Goal: Task Accomplishment & Management: Use online tool/utility

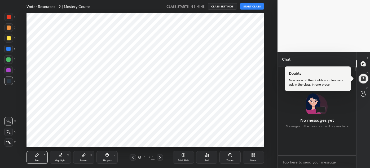
scroll to position [87, 77]
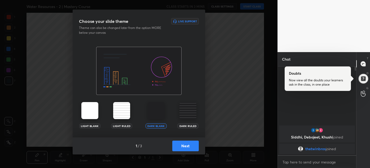
click at [190, 114] on img at bounding box center [188, 110] width 17 height 17
click at [187, 146] on button "Next" at bounding box center [185, 145] width 27 height 11
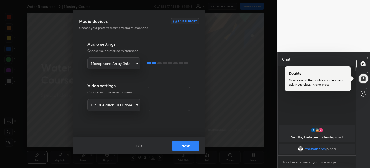
click at [183, 146] on button "Next" at bounding box center [185, 145] width 27 height 11
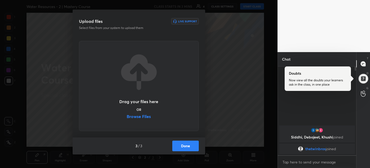
click at [144, 116] on label "Browse Files" at bounding box center [139, 117] width 24 height 6
click at [127, 116] on input "Browse Files" at bounding box center [127, 117] width 0 height 6
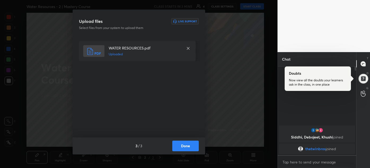
click at [190, 146] on button "Done" at bounding box center [185, 145] width 27 height 11
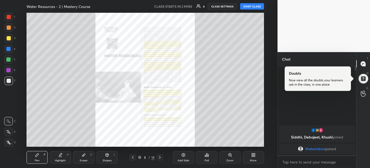
click at [228, 156] on div "Zoom" at bounding box center [230, 157] width 21 height 13
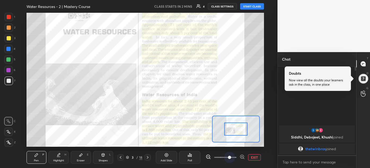
click at [228, 156] on span at bounding box center [229, 156] width 3 height 3
click at [249, 5] on button "START CLASS" at bounding box center [252, 6] width 24 height 6
type textarea "x"
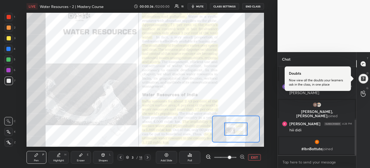
scroll to position [150, 0]
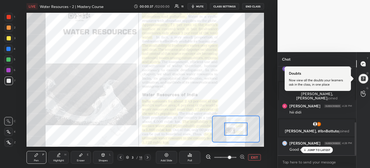
click at [310, 148] on p "JUMP TO LATEST" at bounding box center [319, 149] width 23 height 3
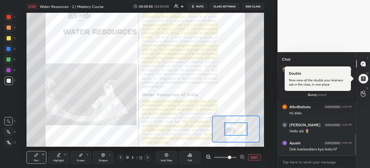
scroll to position [300, 0]
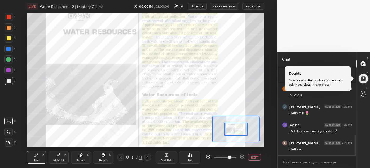
click at [233, 132] on div at bounding box center [235, 128] width 23 height 13
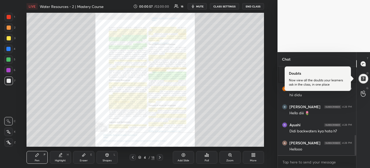
click at [232, 155] on div "Zoom" at bounding box center [230, 157] width 21 height 13
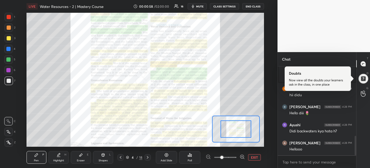
scroll to position [318, 0]
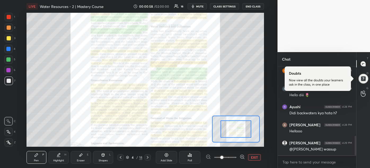
click at [242, 156] on icon at bounding box center [242, 156] width 0 height 1
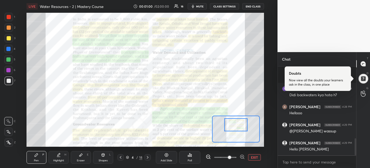
scroll to position [374, 0]
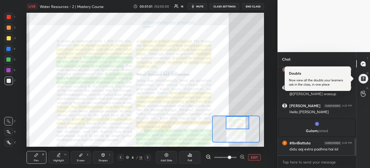
drag, startPoint x: 233, startPoint y: 128, endPoint x: 234, endPoint y: 121, distance: 6.8
click at [234, 121] on div at bounding box center [237, 122] width 23 height 13
click at [11, 16] on div at bounding box center [9, 17] width 8 height 8
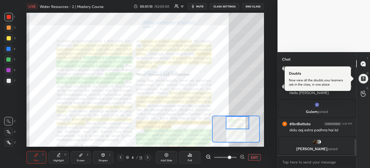
click at [9, 141] on icon at bounding box center [8, 142] width 5 height 4
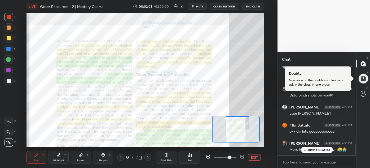
scroll to position [605, 0]
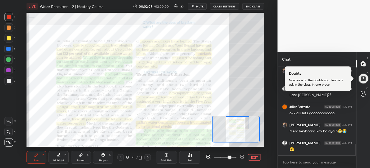
click at [312, 149] on div "🤗" at bounding box center [321, 148] width 63 height 5
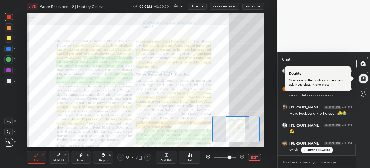
click at [310, 153] on div "JUMP TO LATEST" at bounding box center [317, 149] width 32 height 6
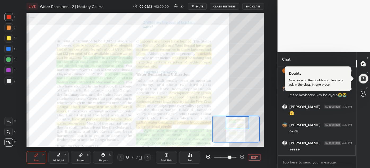
scroll to position [659, 0]
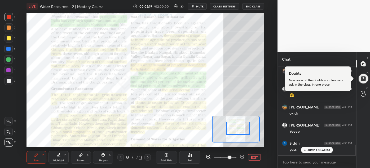
drag, startPoint x: 234, startPoint y: 123, endPoint x: 234, endPoint y: 129, distance: 5.6
click at [234, 129] on div at bounding box center [238, 128] width 23 height 13
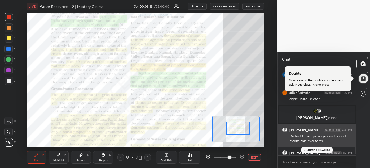
scroll to position [615, 0]
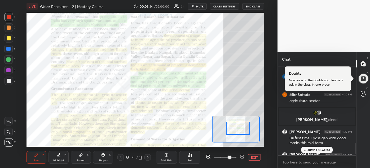
click at [311, 148] on p "JUMP TO LATEST" at bounding box center [319, 149] width 23 height 3
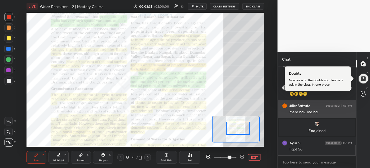
scroll to position [660, 0]
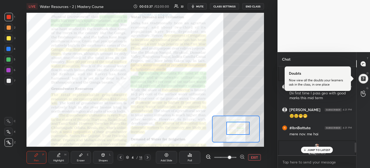
click at [313, 148] on p "JUMP TO LATEST" at bounding box center [319, 149] width 23 height 3
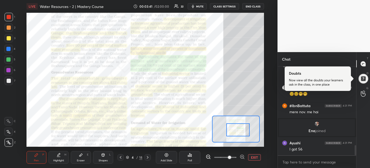
click at [245, 129] on div at bounding box center [238, 129] width 23 height 13
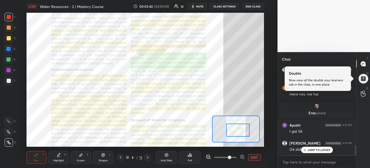
scroll to position [700, 0]
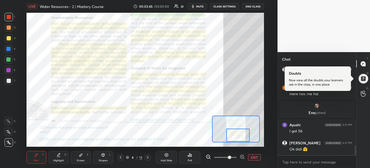
drag, startPoint x: 243, startPoint y: 129, endPoint x: 243, endPoint y: 135, distance: 5.0
click at [243, 135] on div at bounding box center [238, 134] width 23 height 13
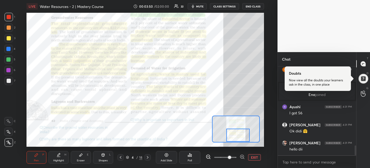
click at [242, 157] on icon at bounding box center [242, 156] width 5 height 5
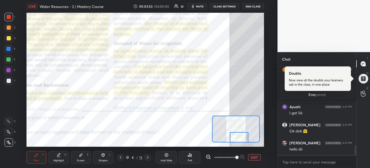
drag, startPoint x: 236, startPoint y: 135, endPoint x: 237, endPoint y: 138, distance: 3.3
click at [237, 138] on div at bounding box center [239, 137] width 19 height 10
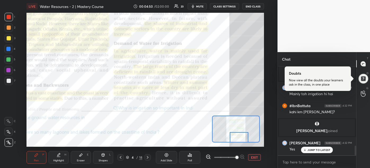
scroll to position [736, 0]
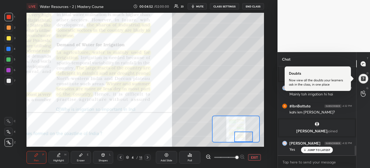
drag, startPoint x: 235, startPoint y: 137, endPoint x: 240, endPoint y: 137, distance: 4.8
click at [240, 137] on div at bounding box center [244, 136] width 19 height 10
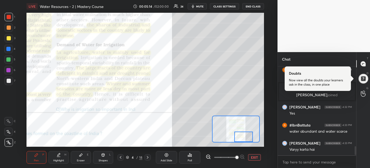
scroll to position [791, 0]
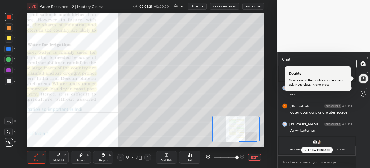
drag, startPoint x: 243, startPoint y: 135, endPoint x: 247, endPoint y: 135, distance: 4.5
click at [247, 135] on div at bounding box center [248, 136] width 19 height 10
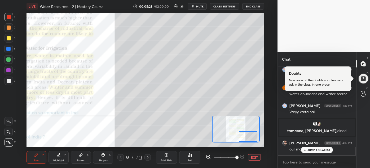
scroll to position [827, 0]
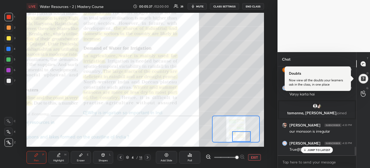
drag, startPoint x: 248, startPoint y: 134, endPoint x: 241, endPoint y: 134, distance: 6.6
click at [241, 134] on div at bounding box center [241, 136] width 19 height 10
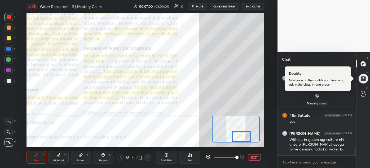
scroll to position [910, 0]
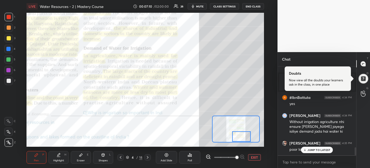
click at [315, 150] on p "JUMP TO LATEST" at bounding box center [319, 149] width 23 height 3
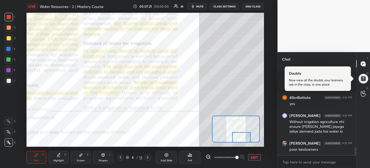
click at [244, 135] on div at bounding box center [241, 137] width 19 height 10
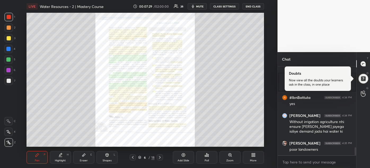
click at [233, 155] on div "Zoom" at bounding box center [230, 157] width 21 height 13
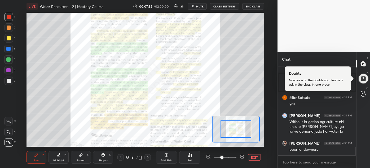
click at [244, 157] on icon at bounding box center [241, 156] width 3 height 3
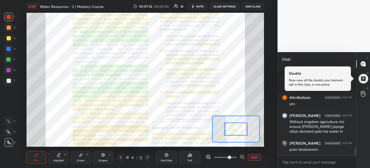
click at [244, 157] on icon at bounding box center [241, 156] width 3 height 3
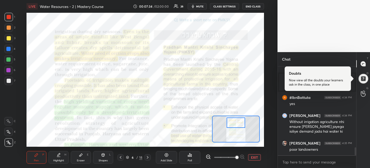
drag, startPoint x: 234, startPoint y: 130, endPoint x: 234, endPoint y: 124, distance: 6.4
click at [234, 124] on div at bounding box center [236, 122] width 19 height 10
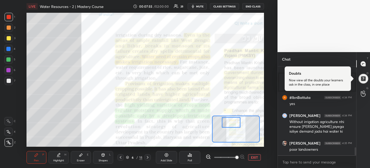
drag, startPoint x: 232, startPoint y: 123, endPoint x: 227, endPoint y: 122, distance: 5.3
click at [227, 122] on div at bounding box center [231, 122] width 19 height 10
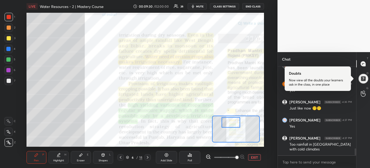
scroll to position [1059, 0]
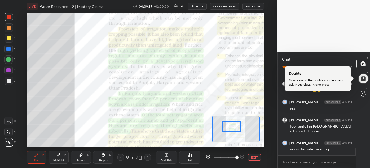
drag, startPoint x: 231, startPoint y: 122, endPoint x: 232, endPoint y: 126, distance: 4.5
click at [232, 126] on div at bounding box center [232, 126] width 19 height 10
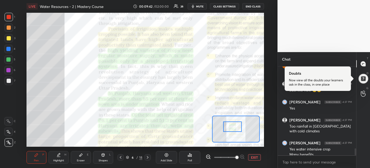
scroll to position [1064, 0]
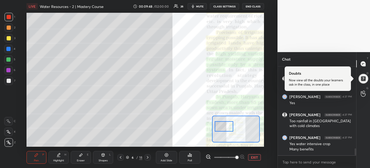
drag, startPoint x: 231, startPoint y: 127, endPoint x: 223, endPoint y: 127, distance: 8.5
click at [223, 127] on div at bounding box center [224, 126] width 19 height 10
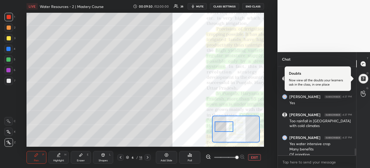
scroll to position [1070, 0]
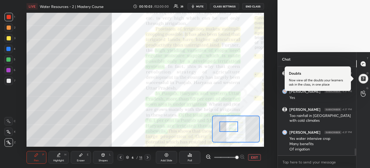
drag, startPoint x: 224, startPoint y: 128, endPoint x: 228, endPoint y: 128, distance: 4.8
click at [228, 128] on div at bounding box center [229, 126] width 19 height 10
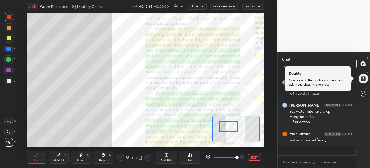
scroll to position [1088, 0]
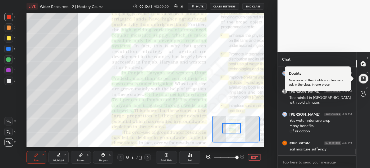
drag, startPoint x: 226, startPoint y: 126, endPoint x: 228, endPoint y: 127, distance: 3.1
click at [228, 127] on div at bounding box center [231, 128] width 19 height 10
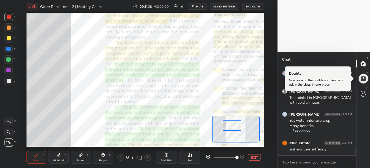
drag, startPoint x: 229, startPoint y: 127, endPoint x: 230, endPoint y: 124, distance: 3.5
click at [230, 124] on div at bounding box center [232, 125] width 19 height 10
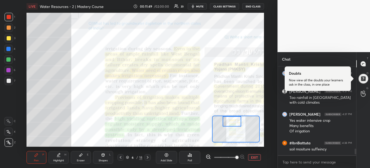
drag, startPoint x: 231, startPoint y: 124, endPoint x: 231, endPoint y: 120, distance: 4.2
click at [231, 120] on div at bounding box center [232, 121] width 19 height 10
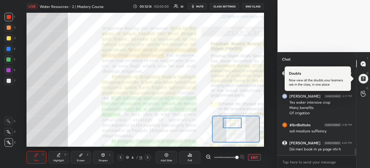
click at [234, 122] on div at bounding box center [232, 123] width 19 height 10
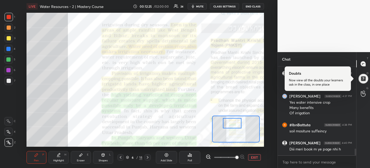
scroll to position [1128, 0]
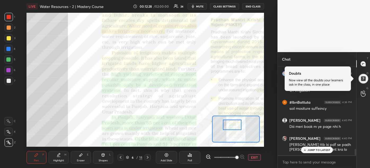
click at [233, 125] on div at bounding box center [232, 124] width 19 height 10
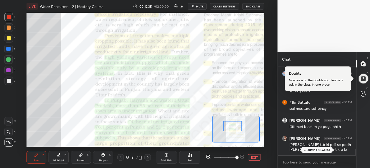
click at [234, 127] on div at bounding box center [233, 126] width 19 height 10
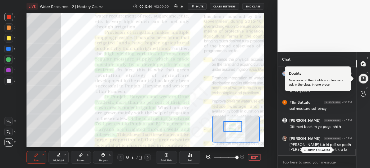
click at [327, 150] on p "JUMP TO LATEST" at bounding box center [319, 149] width 23 height 3
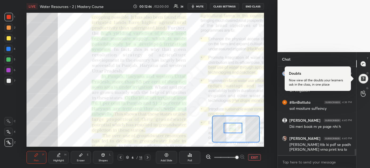
click at [236, 129] on div at bounding box center [233, 128] width 19 height 10
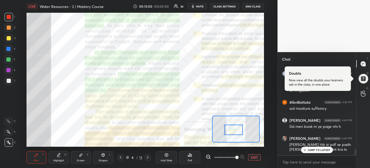
click at [233, 128] on div at bounding box center [233, 129] width 19 height 10
click at [316, 148] on p "JUMP TO LATEST" at bounding box center [319, 149] width 23 height 3
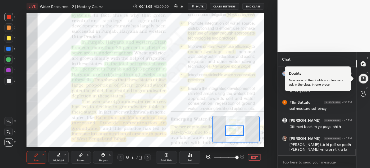
click at [237, 130] on div at bounding box center [235, 130] width 19 height 10
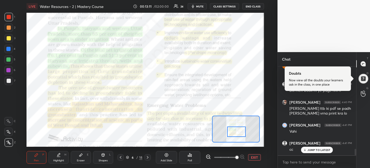
click at [239, 132] on div at bounding box center [236, 131] width 19 height 10
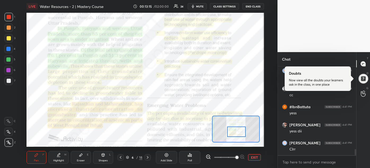
scroll to position [1273, 0]
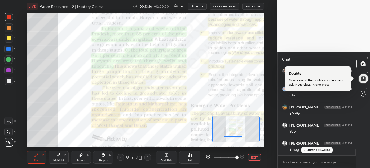
drag, startPoint x: 236, startPoint y: 130, endPoint x: 232, endPoint y: 130, distance: 4.0
click at [232, 130] on div at bounding box center [233, 131] width 19 height 10
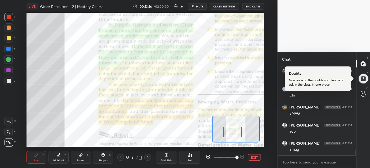
scroll to position [1291, 0]
click at [8, 49] on div at bounding box center [8, 49] width 4 height 4
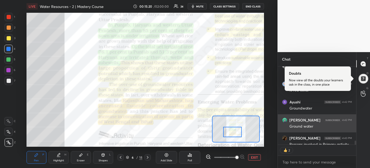
scroll to position [1492, 0]
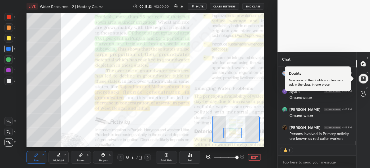
click at [233, 132] on div at bounding box center [233, 133] width 19 height 10
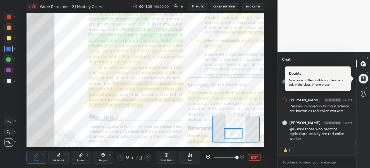
scroll to position [1509, 0]
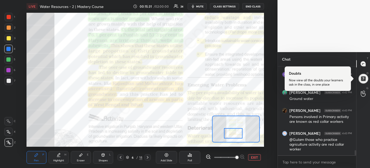
click at [9, 17] on div at bounding box center [9, 17] width 4 height 4
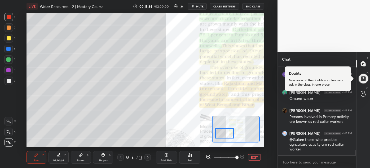
drag, startPoint x: 234, startPoint y: 133, endPoint x: 224, endPoint y: 133, distance: 9.6
click at [224, 133] on div at bounding box center [224, 133] width 19 height 10
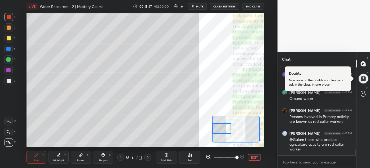
drag, startPoint x: 222, startPoint y: 135, endPoint x: 214, endPoint y: 130, distance: 9.1
click at [214, 130] on div at bounding box center [222, 128] width 19 height 10
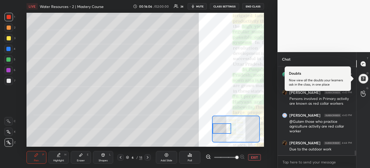
click at [8, 49] on div at bounding box center [8, 49] width 4 height 4
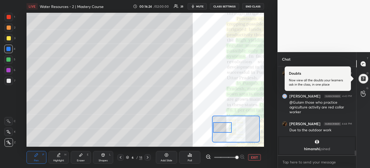
click at [219, 128] on div at bounding box center [222, 127] width 19 height 10
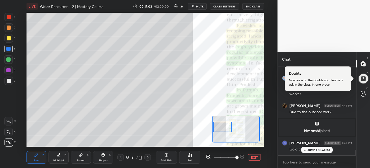
scroll to position [1313, 0]
click at [307, 147] on div "JUMP TO LATEST" at bounding box center [317, 149] width 32 height 6
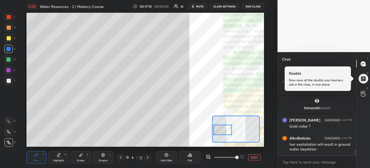
scroll to position [1354, 0]
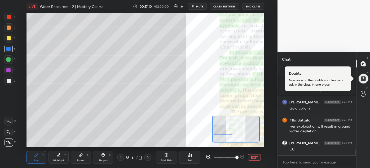
drag, startPoint x: 225, startPoint y: 126, endPoint x: 226, endPoint y: 129, distance: 3.0
click at [226, 129] on div at bounding box center [223, 129] width 19 height 10
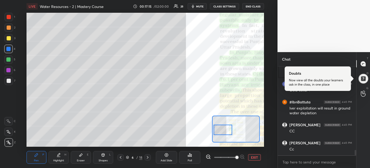
scroll to position [1390, 0]
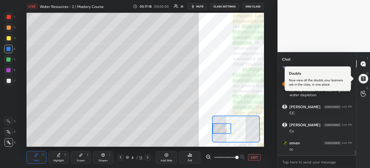
drag, startPoint x: 227, startPoint y: 127, endPoint x: 225, endPoint y: 125, distance: 2.8
click at [225, 125] on div at bounding box center [222, 128] width 19 height 10
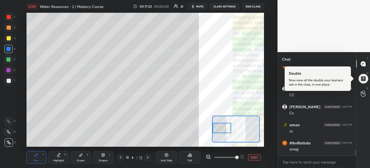
scroll to position [1436, 0]
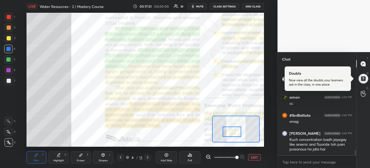
drag, startPoint x: 224, startPoint y: 126, endPoint x: 233, endPoint y: 129, distance: 10.2
click at [233, 129] on div at bounding box center [232, 131] width 19 height 10
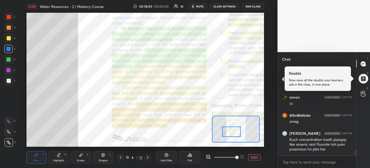
scroll to position [1454, 0]
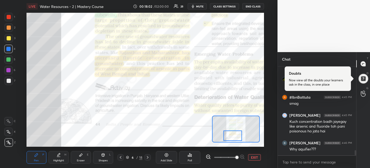
drag, startPoint x: 232, startPoint y: 130, endPoint x: 234, endPoint y: 134, distance: 4.2
click at [234, 134] on div at bounding box center [233, 135] width 19 height 10
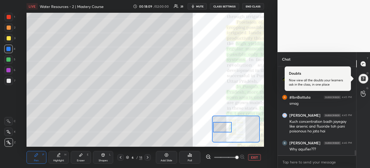
drag, startPoint x: 233, startPoint y: 134, endPoint x: 223, endPoint y: 125, distance: 13.9
click at [223, 125] on div at bounding box center [222, 127] width 19 height 10
click at [220, 125] on div at bounding box center [222, 127] width 19 height 10
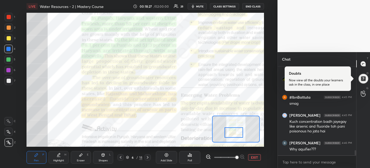
drag, startPoint x: 221, startPoint y: 126, endPoint x: 233, endPoint y: 131, distance: 12.5
click at [233, 131] on div at bounding box center [234, 132] width 19 height 10
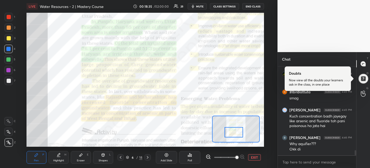
scroll to position [1477, 0]
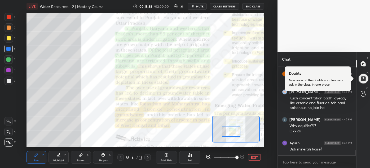
click at [231, 131] on div at bounding box center [231, 131] width 19 height 10
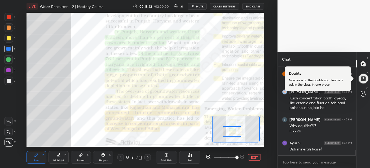
click at [7, 18] on div at bounding box center [9, 17] width 4 height 4
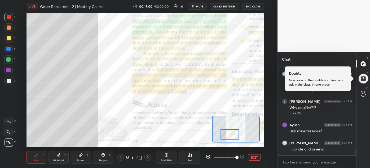
drag, startPoint x: 229, startPoint y: 131, endPoint x: 228, endPoint y: 134, distance: 3.5
click at [228, 134] on div at bounding box center [230, 134] width 19 height 10
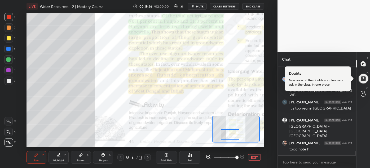
scroll to position [1649, 0]
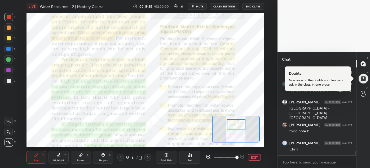
drag, startPoint x: 227, startPoint y: 134, endPoint x: 234, endPoint y: 123, distance: 12.6
click at [234, 123] on div at bounding box center [236, 124] width 19 height 10
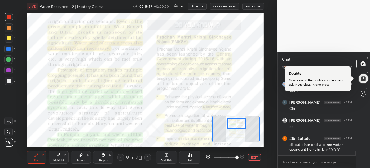
scroll to position [1731, 0]
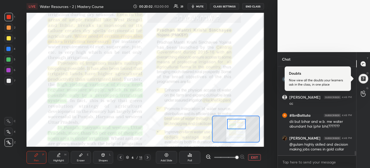
click at [234, 123] on div at bounding box center [236, 124] width 19 height 10
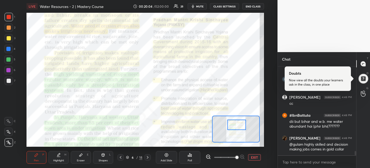
click at [234, 124] on div at bounding box center [237, 124] width 19 height 10
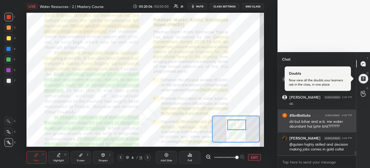
scroll to position [1754, 0]
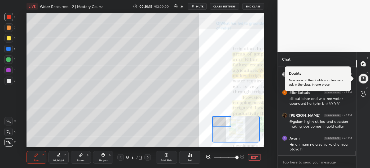
drag, startPoint x: 236, startPoint y: 123, endPoint x: 215, endPoint y: 119, distance: 20.8
click at [215, 119] on div at bounding box center [222, 121] width 19 height 10
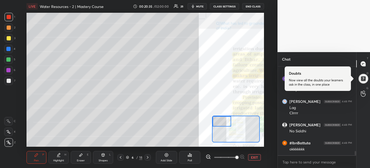
scroll to position [1831, 0]
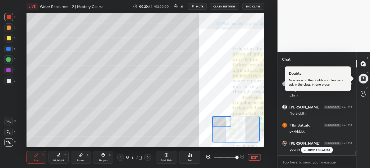
click at [323, 148] on p "JUMP TO LATEST" at bounding box center [319, 149] width 23 height 3
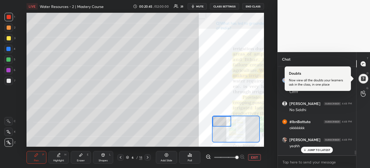
scroll to position [1834, 0]
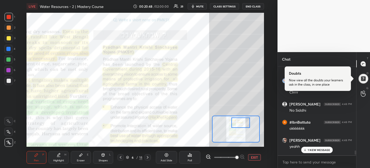
drag, startPoint x: 219, startPoint y: 122, endPoint x: 238, endPoint y: 123, distance: 18.9
click at [238, 123] on div at bounding box center [241, 122] width 19 height 10
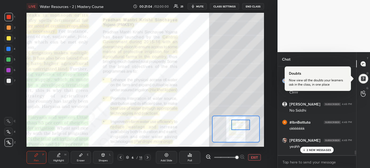
click at [238, 125] on div at bounding box center [241, 124] width 19 height 10
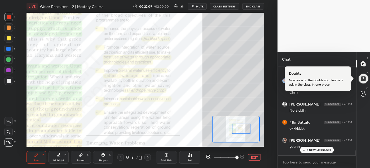
drag, startPoint x: 238, startPoint y: 124, endPoint x: 238, endPoint y: 128, distance: 4.3
click at [238, 128] on div at bounding box center [241, 128] width 19 height 10
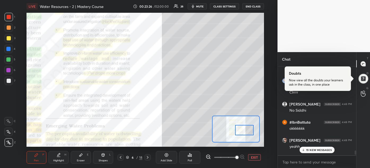
drag, startPoint x: 238, startPoint y: 130, endPoint x: 241, endPoint y: 131, distance: 3.4
click at [241, 131] on div at bounding box center [244, 130] width 19 height 10
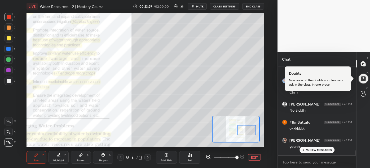
drag, startPoint x: 240, startPoint y: 131, endPoint x: 243, endPoint y: 131, distance: 2.9
click at [243, 131] on div at bounding box center [247, 130] width 19 height 10
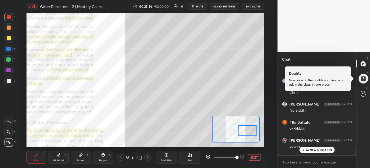
click at [323, 150] on p "24 NEW MESSAGES" at bounding box center [319, 149] width 26 height 3
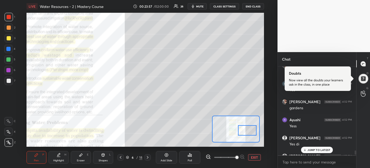
click at [323, 150] on p "JUMP TO LATEST" at bounding box center [319, 149] width 23 height 3
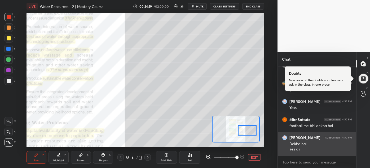
scroll to position [2328, 0]
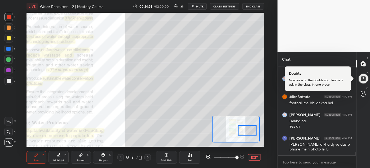
click at [246, 130] on div at bounding box center [247, 130] width 19 height 10
click at [207, 155] on icon at bounding box center [208, 156] width 5 height 5
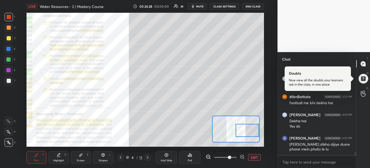
click at [207, 156] on icon at bounding box center [208, 156] width 5 height 5
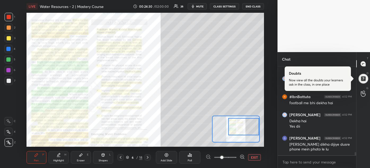
drag, startPoint x: 235, startPoint y: 131, endPoint x: 235, endPoint y: 127, distance: 3.7
click at [235, 127] on div at bounding box center [243, 126] width 31 height 17
click at [242, 157] on icon at bounding box center [242, 156] width 0 height 1
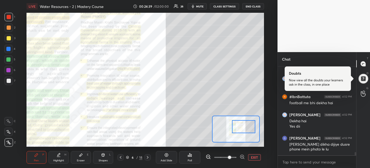
click at [242, 157] on icon at bounding box center [242, 156] width 0 height 1
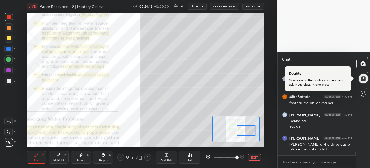
drag, startPoint x: 240, startPoint y: 123, endPoint x: 242, endPoint y: 127, distance: 4.4
click at [242, 127] on div at bounding box center [246, 130] width 19 height 10
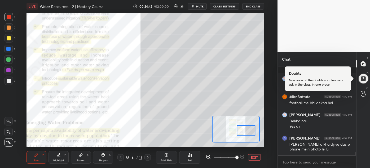
scroll to position [2366, 0]
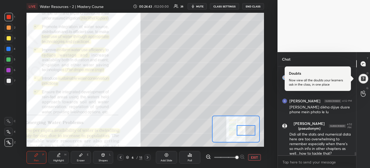
click at [243, 156] on div at bounding box center [225, 157] width 39 height 6
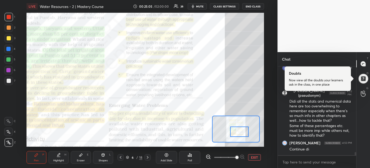
scroll to position [2416, 0]
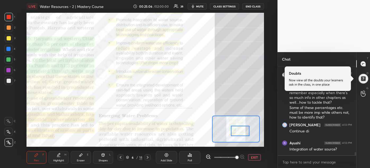
drag, startPoint x: 241, startPoint y: 129, endPoint x: 236, endPoint y: 130, distance: 5.9
click at [236, 130] on div at bounding box center [240, 130] width 19 height 10
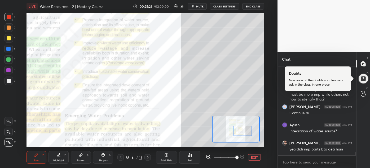
click at [238, 131] on div at bounding box center [243, 130] width 19 height 10
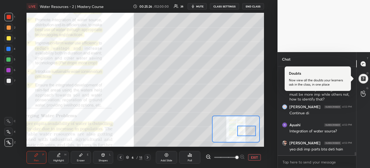
drag, startPoint x: 233, startPoint y: 129, endPoint x: 237, endPoint y: 129, distance: 3.7
click at [237, 129] on div at bounding box center [246, 130] width 19 height 10
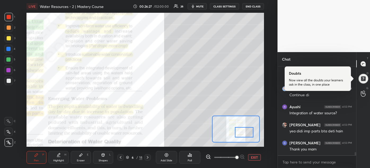
drag, startPoint x: 248, startPoint y: 131, endPoint x: 245, endPoint y: 132, distance: 2.7
click at [245, 132] on div at bounding box center [244, 132] width 19 height 10
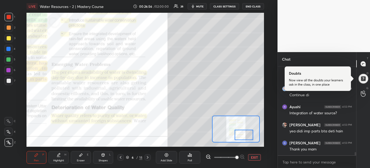
drag, startPoint x: 243, startPoint y: 132, endPoint x: 242, endPoint y: 135, distance: 2.7
click at [242, 135] on div at bounding box center [244, 134] width 19 height 10
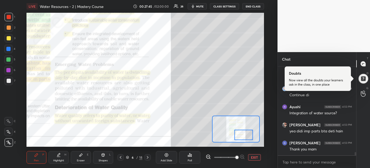
scroll to position [2471, 0]
click at [241, 134] on div at bounding box center [244, 134] width 19 height 10
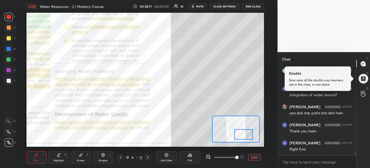
click at [241, 133] on div at bounding box center [244, 134] width 19 height 10
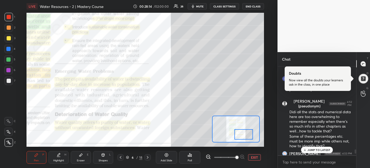
scroll to position [2388, 0]
click at [311, 149] on p "1 NEW MESSAGE" at bounding box center [319, 149] width 23 height 3
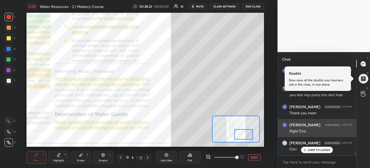
scroll to position [2476, 0]
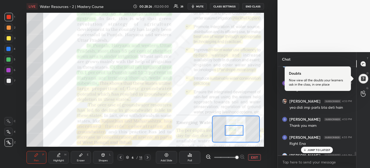
drag, startPoint x: 242, startPoint y: 131, endPoint x: 233, endPoint y: 127, distance: 10.6
click at [233, 127] on div at bounding box center [234, 130] width 19 height 10
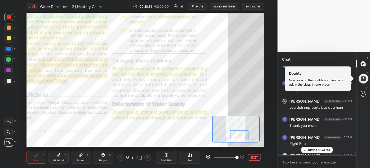
drag, startPoint x: 234, startPoint y: 127, endPoint x: 239, endPoint y: 133, distance: 7.1
click at [239, 133] on div at bounding box center [239, 135] width 19 height 10
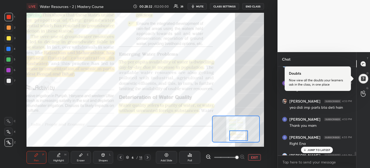
click at [317, 148] on p "JUMP TO LATEST" at bounding box center [319, 149] width 23 height 3
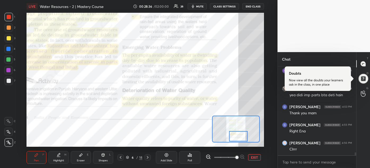
click at [241, 134] on div at bounding box center [238, 136] width 19 height 10
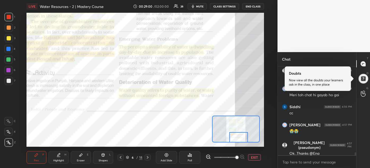
drag, startPoint x: 238, startPoint y: 136, endPoint x: 238, endPoint y: 139, distance: 3.2
click at [238, 139] on div at bounding box center [238, 137] width 19 height 10
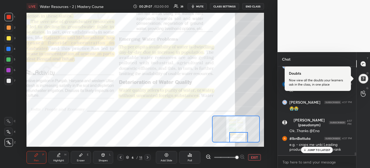
click at [317, 152] on div "JUMP TO LATEST" at bounding box center [317, 149] width 32 height 6
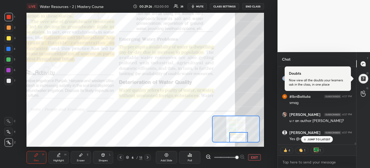
scroll to position [2762, 0]
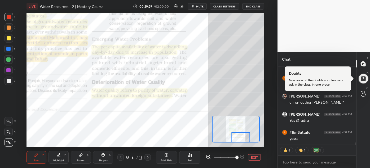
click at [243, 138] on div at bounding box center [241, 137] width 19 height 10
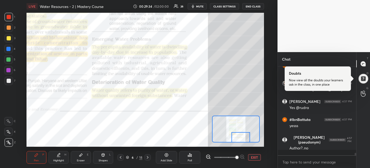
scroll to position [2769, 0]
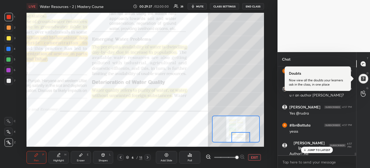
click at [312, 150] on p "JUMP TO LATEST" at bounding box center [319, 149] width 23 height 3
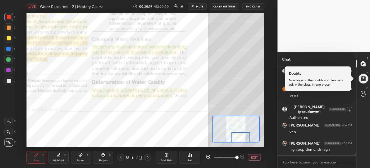
scroll to position [2828, 0]
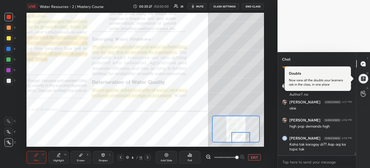
click at [240, 138] on div at bounding box center [241, 137] width 19 height 10
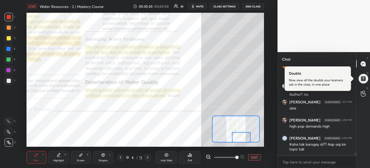
click at [238, 138] on div at bounding box center [241, 137] width 19 height 10
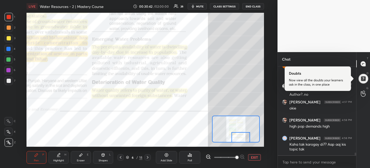
scroll to position [2846, 0]
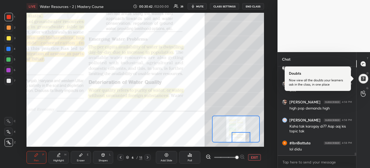
click at [238, 136] on div at bounding box center [241, 137] width 19 height 10
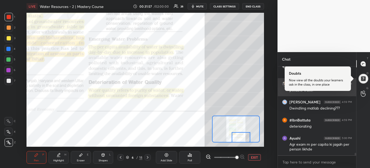
scroll to position [3072, 0]
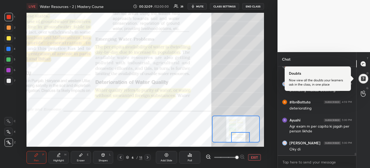
click at [240, 138] on div at bounding box center [240, 137] width 19 height 10
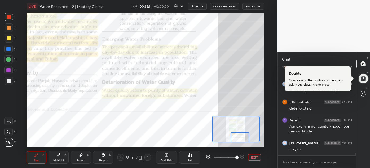
click at [240, 138] on div at bounding box center [240, 137] width 19 height 10
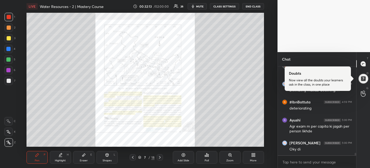
scroll to position [3090, 0]
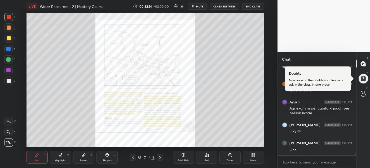
click at [228, 163] on div "Pen P Highlight H Eraser E Shapes L 7 / 18 Add Slide Poll Zoom More" at bounding box center [146, 156] width 238 height 21
click at [230, 159] on div "Zoom" at bounding box center [230, 160] width 7 height 3
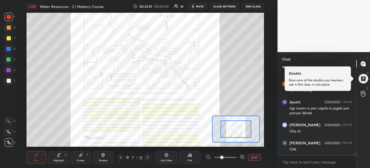
click at [230, 158] on span at bounding box center [225, 157] width 22 height 8
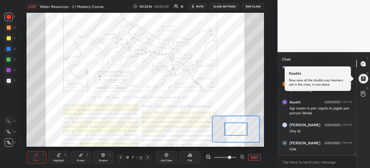
click at [230, 158] on span at bounding box center [229, 156] width 3 height 3
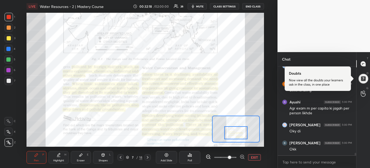
drag, startPoint x: 236, startPoint y: 127, endPoint x: 236, endPoint y: 130, distance: 3.7
click at [236, 130] on div at bounding box center [235, 132] width 23 height 13
click at [241, 156] on icon at bounding box center [241, 156] width 1 height 0
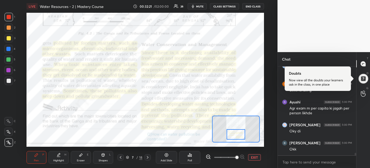
click at [232, 134] on div at bounding box center [236, 134] width 19 height 10
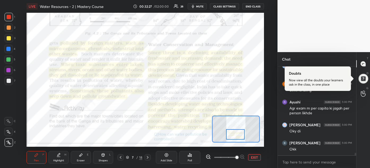
scroll to position [3108, 0]
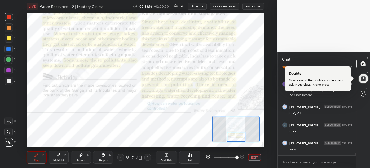
click at [239, 136] on div at bounding box center [236, 136] width 19 height 10
click at [237, 137] on div at bounding box center [236, 137] width 19 height 10
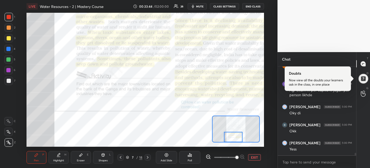
click at [233, 135] on div at bounding box center [233, 137] width 19 height 10
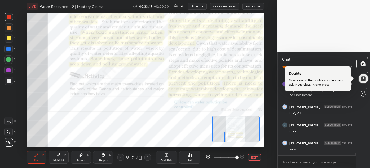
scroll to position [3126, 0]
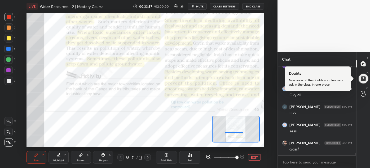
click at [231, 135] on div at bounding box center [234, 137] width 19 height 10
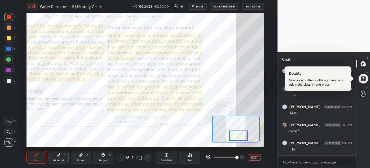
drag, startPoint x: 231, startPoint y: 136, endPoint x: 236, endPoint y: 135, distance: 4.9
click at [236, 135] on div at bounding box center [238, 135] width 19 height 10
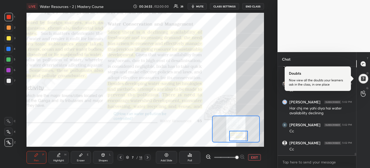
scroll to position [3293, 0]
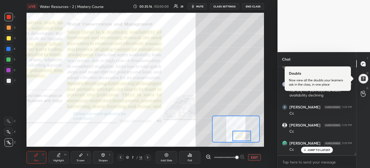
drag, startPoint x: 236, startPoint y: 136, endPoint x: 240, endPoint y: 136, distance: 3.4
click at [240, 136] on div at bounding box center [242, 136] width 19 height 10
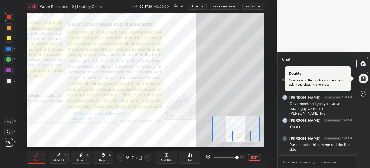
scroll to position [3411, 0]
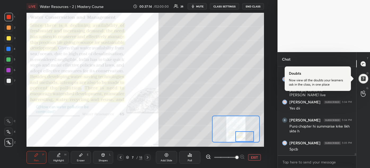
drag, startPoint x: 238, startPoint y: 136, endPoint x: 242, endPoint y: 137, distance: 4.3
click at [242, 137] on div at bounding box center [245, 136] width 19 height 10
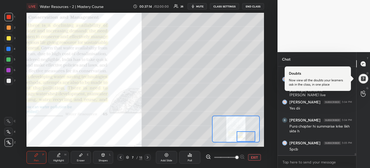
scroll to position [3416, 0]
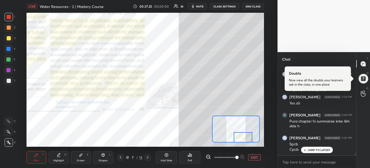
drag, startPoint x: 241, startPoint y: 136, endPoint x: 239, endPoint y: 139, distance: 3.2
click at [239, 139] on div at bounding box center [243, 137] width 19 height 10
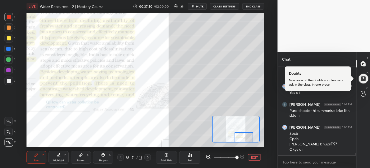
scroll to position [3445, 0]
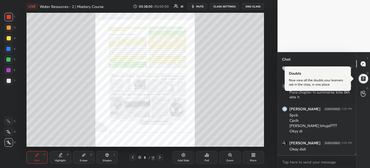
click at [230, 154] on icon at bounding box center [230, 154] width 3 height 3
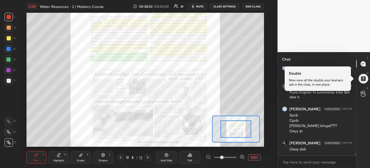
click at [242, 157] on icon at bounding box center [242, 156] width 0 height 1
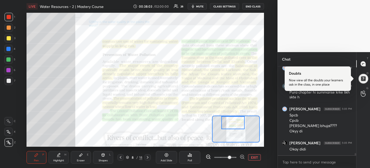
drag, startPoint x: 240, startPoint y: 130, endPoint x: 237, endPoint y: 121, distance: 9.7
click at [237, 121] on div at bounding box center [233, 122] width 23 height 13
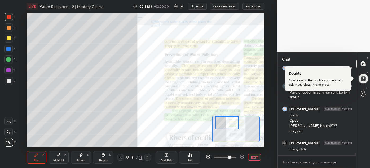
drag, startPoint x: 236, startPoint y: 120, endPoint x: 229, endPoint y: 120, distance: 6.1
click at [229, 120] on div at bounding box center [226, 122] width 23 height 13
click at [10, 49] on div at bounding box center [8, 49] width 4 height 4
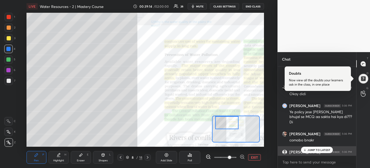
scroll to position [3500, 0]
click at [319, 152] on div "1 NEW MESSAGE" at bounding box center [317, 149] width 32 height 6
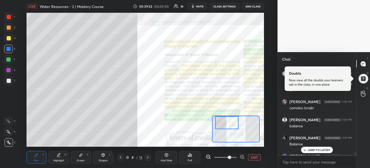
scroll to position [3529, 0]
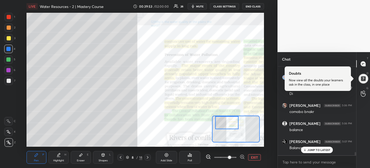
click at [309, 146] on div "JUMP TO LATEST" at bounding box center [317, 149] width 32 height 6
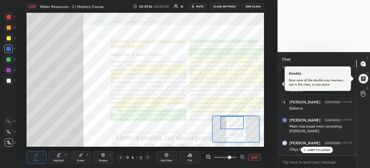
scroll to position [3586, 0]
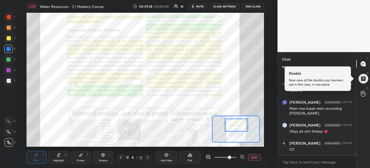
drag, startPoint x: 226, startPoint y: 123, endPoint x: 236, endPoint y: 126, distance: 9.8
click at [236, 126] on div at bounding box center [236, 124] width 23 height 13
click at [242, 156] on icon at bounding box center [241, 156] width 1 height 0
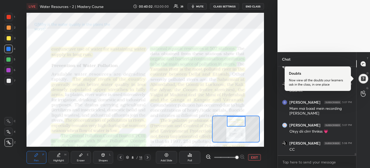
scroll to position [3605, 0]
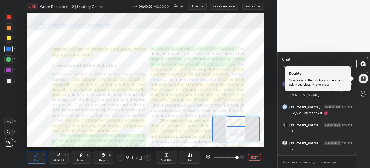
drag, startPoint x: 242, startPoint y: 124, endPoint x: 242, endPoint y: 120, distance: 3.7
click at [242, 120] on div at bounding box center [236, 121] width 19 height 10
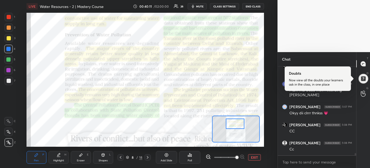
click at [238, 121] on div at bounding box center [235, 123] width 19 height 10
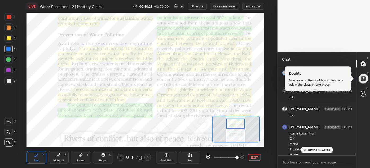
scroll to position [3644, 0]
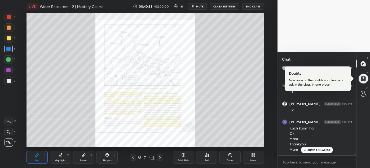
click at [233, 161] on div "Zoom" at bounding box center [230, 160] width 7 height 3
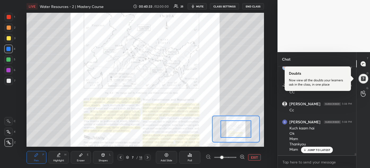
click at [233, 161] on div "Add Slide Poll EXIT" at bounding box center [208, 157] width 111 height 13
drag, startPoint x: 234, startPoint y: 130, endPoint x: 234, endPoint y: 120, distance: 9.6
click at [242, 158] on icon at bounding box center [241, 156] width 3 height 3
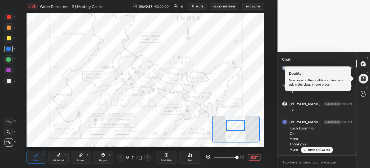
drag, startPoint x: 237, startPoint y: 126, endPoint x: 237, endPoint y: 123, distance: 2.9
click at [237, 123] on div at bounding box center [235, 125] width 19 height 10
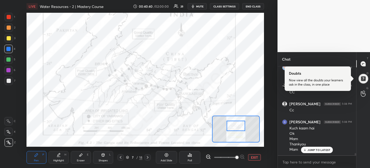
click at [60, 154] on icon at bounding box center [59, 154] width 3 height 3
click at [9, 18] on div at bounding box center [9, 17] width 4 height 4
click at [38, 157] on div "Pen P" at bounding box center [37, 157] width 20 height 13
click at [57, 156] on icon at bounding box center [59, 155] width 4 height 4
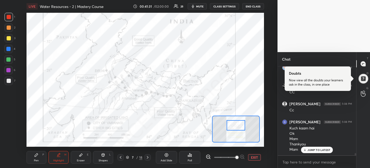
click at [238, 126] on div at bounding box center [236, 125] width 19 height 10
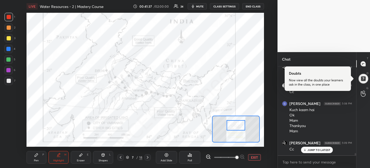
scroll to position [3680, 0]
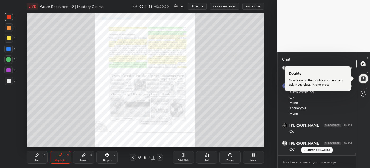
click at [228, 153] on icon at bounding box center [230, 155] width 4 height 4
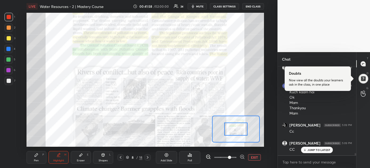
click at [228, 153] on span at bounding box center [225, 157] width 22 height 8
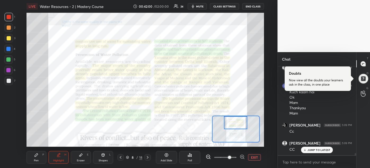
click at [237, 100] on div "Setting up your live class Poll for secs No correct answer Start poll" at bounding box center [146, 80] width 238 height 134
click at [241, 155] on icon at bounding box center [242, 156] width 5 height 5
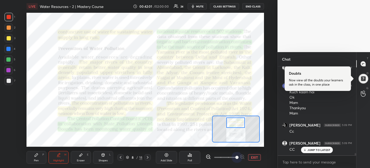
click at [239, 155] on span at bounding box center [237, 156] width 3 height 3
click at [31, 155] on div "Pen P" at bounding box center [37, 157] width 20 height 13
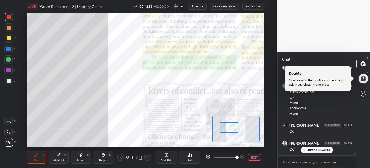
drag, startPoint x: 237, startPoint y: 124, endPoint x: 231, endPoint y: 129, distance: 8.0
click at [231, 129] on div at bounding box center [229, 127] width 19 height 10
click at [6, 50] on div at bounding box center [8, 49] width 8 height 8
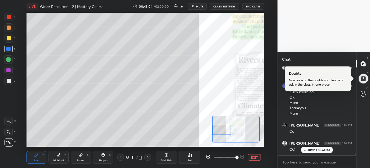
drag, startPoint x: 230, startPoint y: 128, endPoint x: 220, endPoint y: 131, distance: 9.8
click at [220, 131] on div at bounding box center [222, 129] width 19 height 10
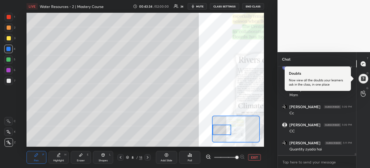
click at [216, 128] on div at bounding box center [222, 129] width 19 height 10
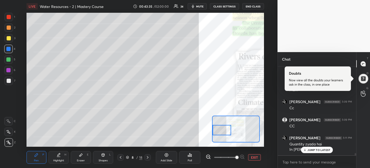
click at [6, 16] on div at bounding box center [9, 17] width 8 height 8
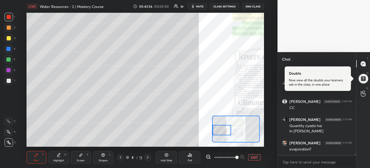
click at [218, 129] on div at bounding box center [222, 130] width 19 height 10
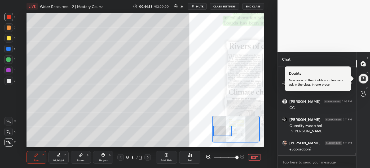
click at [219, 128] on div at bounding box center [223, 130] width 19 height 10
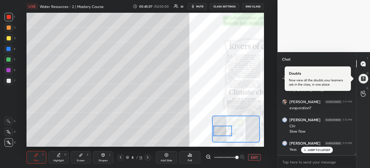
scroll to position [3781, 0]
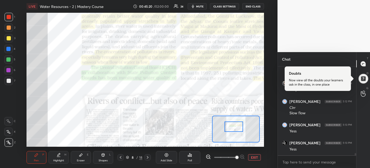
drag, startPoint x: 222, startPoint y: 132, endPoint x: 233, endPoint y: 128, distance: 11.9
click at [233, 128] on div at bounding box center [234, 126] width 19 height 10
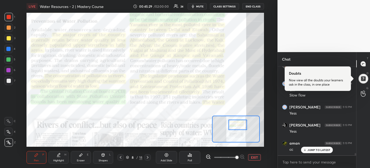
drag, startPoint x: 232, startPoint y: 127, endPoint x: 236, endPoint y: 125, distance: 4.3
click at [236, 125] on div at bounding box center [238, 124] width 19 height 10
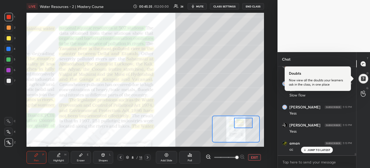
drag, startPoint x: 236, startPoint y: 125, endPoint x: 241, endPoint y: 123, distance: 5.9
click at [241, 123] on div at bounding box center [243, 123] width 19 height 10
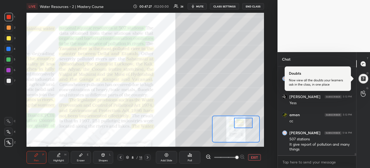
scroll to position [3845, 0]
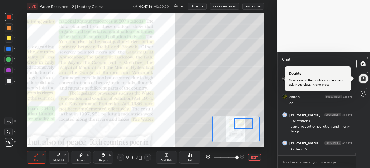
click at [241, 124] on div at bounding box center [243, 123] width 19 height 10
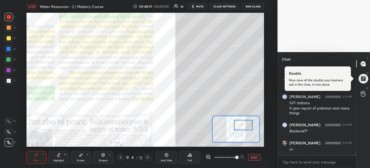
click at [241, 124] on div at bounding box center [243, 125] width 19 height 10
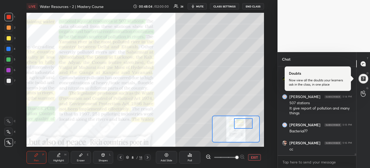
click at [241, 122] on div at bounding box center [243, 123] width 19 height 10
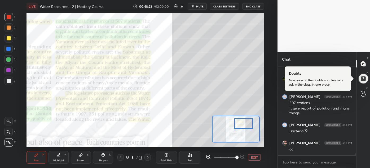
scroll to position [2, 1]
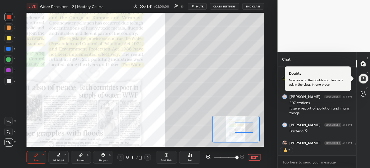
drag, startPoint x: 241, startPoint y: 122, endPoint x: 241, endPoint y: 126, distance: 4.3
click at [241, 126] on div at bounding box center [244, 127] width 19 height 10
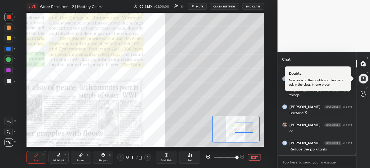
scroll to position [3881, 0]
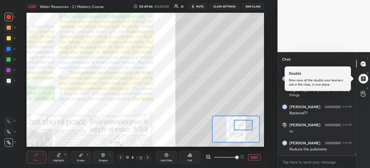
click at [240, 124] on div at bounding box center [243, 125] width 19 height 10
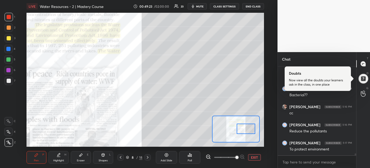
drag, startPoint x: 240, startPoint y: 124, endPoint x: 243, endPoint y: 128, distance: 5.3
click at [243, 128] on div at bounding box center [246, 128] width 19 height 10
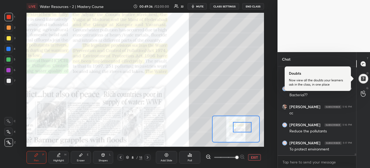
drag, startPoint x: 242, startPoint y: 128, endPoint x: 238, endPoint y: 126, distance: 5.0
click at [238, 126] on div at bounding box center [242, 127] width 19 height 10
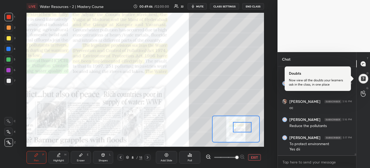
scroll to position [3910, 0]
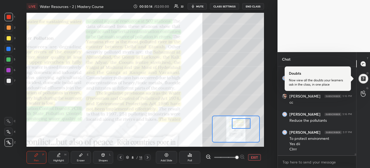
drag, startPoint x: 239, startPoint y: 124, endPoint x: 238, endPoint y: 120, distance: 3.9
click at [238, 120] on div at bounding box center [241, 123] width 19 height 10
click at [63, 156] on div "Highlight H" at bounding box center [59, 157] width 20 height 13
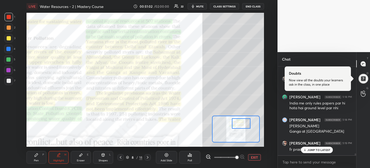
scroll to position [4010, 0]
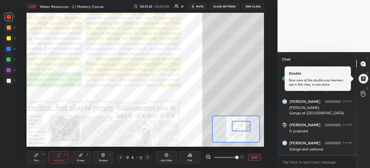
click at [237, 124] on div at bounding box center [241, 126] width 19 height 10
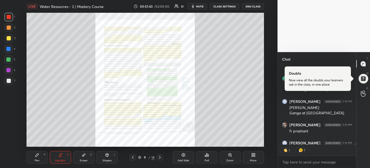
click at [233, 162] on div "Zoom" at bounding box center [230, 157] width 21 height 13
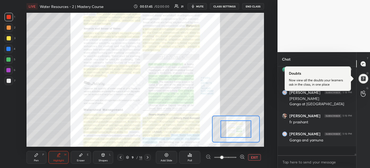
scroll to position [4010, 0]
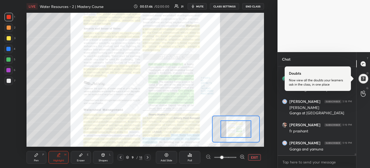
click at [242, 155] on icon at bounding box center [242, 156] width 5 height 5
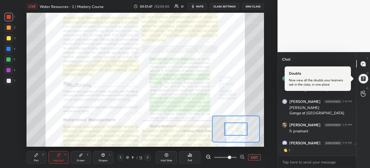
scroll to position [2, 1]
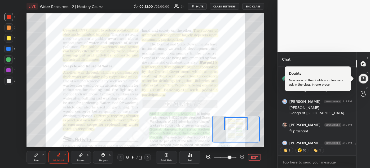
drag, startPoint x: 231, startPoint y: 129, endPoint x: 231, endPoint y: 124, distance: 5.0
click at [231, 124] on div at bounding box center [235, 123] width 23 height 13
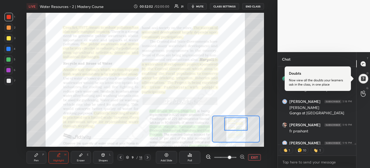
click at [241, 156] on icon at bounding box center [241, 156] width 1 height 0
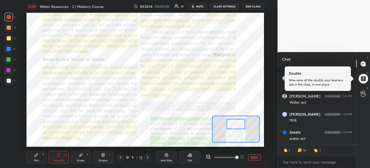
scroll to position [4129, 0]
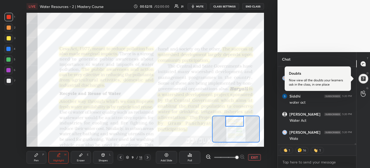
drag, startPoint x: 243, startPoint y: 127, endPoint x: 242, endPoint y: 124, distance: 3.6
click at [242, 124] on div at bounding box center [235, 121] width 19 height 10
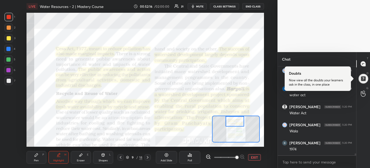
scroll to position [4136, 0]
click at [38, 158] on div "Pen P" at bounding box center [37, 157] width 20 height 13
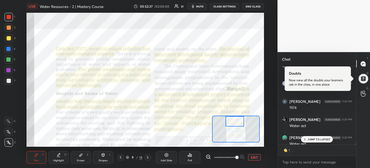
scroll to position [4206, 0]
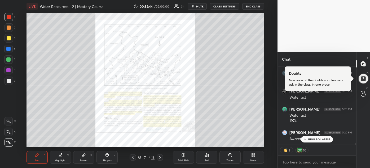
click at [232, 155] on icon at bounding box center [230, 155] width 4 height 4
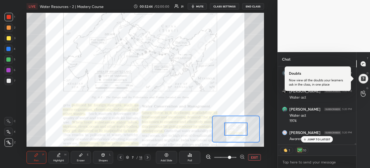
click at [232, 155] on span at bounding box center [225, 157] width 22 height 8
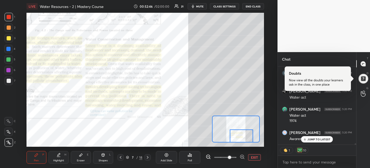
click at [240, 145] on div "Setting up your live class Poll for secs No correct answer Start poll" at bounding box center [146, 80] width 238 height 134
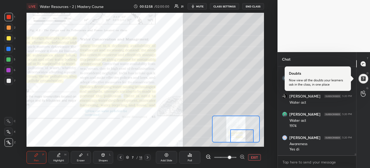
scroll to position [4219, 0]
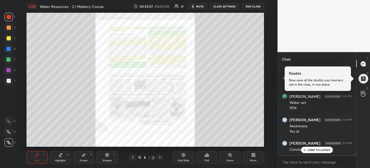
click at [229, 157] on div "Zoom" at bounding box center [230, 157] width 21 height 13
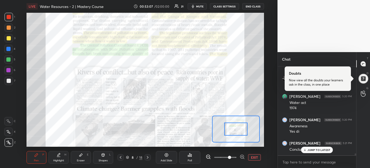
click at [229, 157] on span at bounding box center [225, 157] width 22 height 8
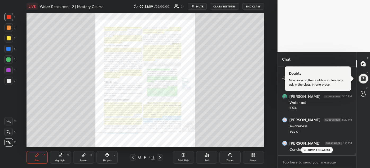
click at [232, 155] on div "Zoom" at bounding box center [230, 157] width 21 height 13
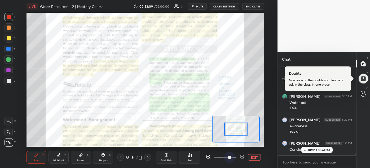
click at [232, 155] on span at bounding box center [225, 157] width 22 height 8
click at [231, 155] on span at bounding box center [229, 156] width 3 height 3
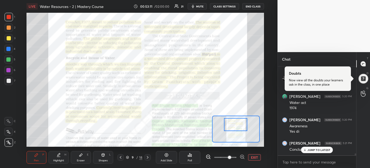
drag, startPoint x: 239, startPoint y: 128, endPoint x: 239, endPoint y: 123, distance: 5.0
click at [239, 123] on div at bounding box center [235, 124] width 23 height 13
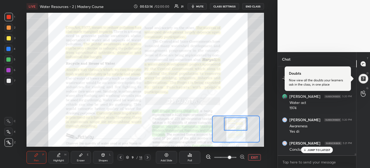
scroll to position [4224, 0]
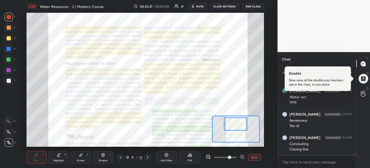
click at [242, 155] on icon at bounding box center [241, 156] width 3 height 3
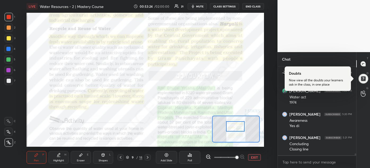
click at [237, 126] on div at bounding box center [235, 126] width 19 height 10
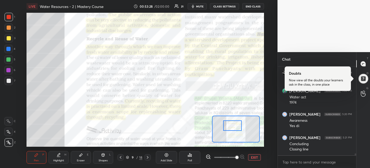
drag, startPoint x: 236, startPoint y: 125, endPoint x: 233, endPoint y: 123, distance: 3.8
click at [233, 123] on div at bounding box center [232, 125] width 19 height 10
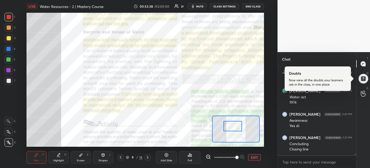
click at [238, 125] on div at bounding box center [233, 126] width 19 height 10
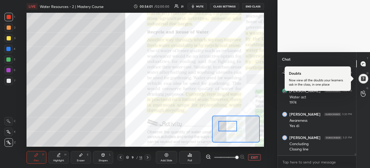
drag, startPoint x: 234, startPoint y: 125, endPoint x: 229, endPoint y: 125, distance: 5.0
click at [229, 125] on div at bounding box center [228, 126] width 19 height 10
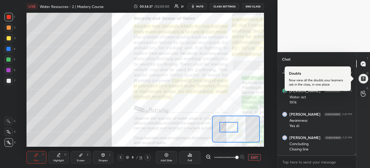
click at [235, 127] on div at bounding box center [229, 127] width 19 height 10
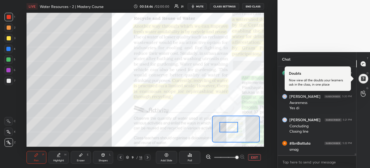
scroll to position [4260, 0]
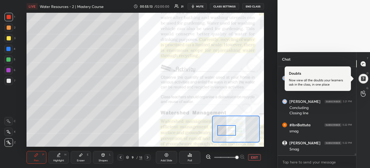
drag, startPoint x: 231, startPoint y: 126, endPoint x: 229, endPoint y: 128, distance: 3.4
click at [229, 128] on div at bounding box center [227, 130] width 19 height 10
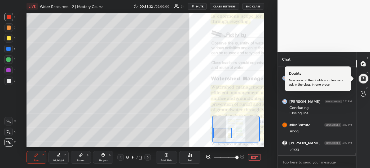
drag, startPoint x: 227, startPoint y: 127, endPoint x: 223, endPoint y: 131, distance: 5.4
click at [223, 131] on div at bounding box center [223, 133] width 19 height 10
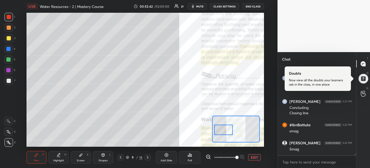
drag, startPoint x: 221, startPoint y: 131, endPoint x: 223, endPoint y: 127, distance: 3.9
click at [223, 127] on div at bounding box center [223, 129] width 19 height 10
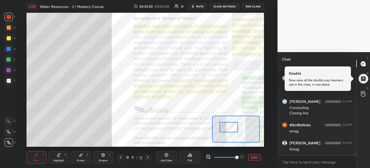
drag, startPoint x: 224, startPoint y: 130, endPoint x: 228, endPoint y: 127, distance: 5.2
click at [228, 127] on div at bounding box center [229, 127] width 19 height 10
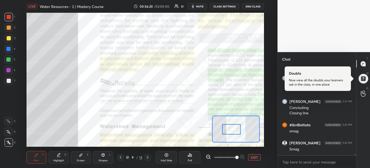
drag, startPoint x: 227, startPoint y: 128, endPoint x: 230, endPoint y: 130, distance: 3.8
click at [230, 130] on div at bounding box center [231, 129] width 19 height 10
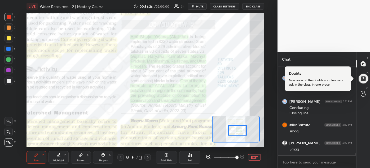
drag, startPoint x: 229, startPoint y: 130, endPoint x: 236, endPoint y: 131, distance: 6.2
click at [236, 131] on div at bounding box center [237, 130] width 19 height 10
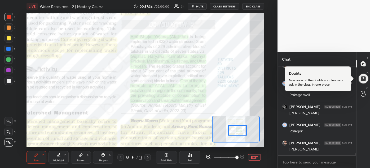
scroll to position [4374, 0]
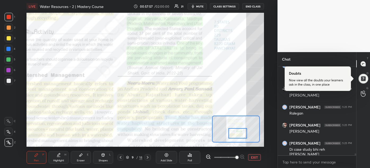
drag, startPoint x: 234, startPoint y: 131, endPoint x: 234, endPoint y: 134, distance: 2.9
click at [234, 134] on div at bounding box center [238, 133] width 19 height 10
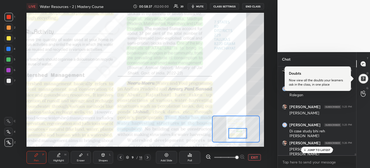
scroll to position [4397, 0]
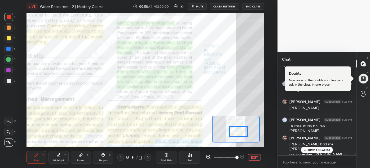
click at [236, 131] on div at bounding box center [238, 131] width 19 height 10
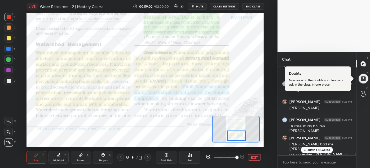
drag, startPoint x: 234, startPoint y: 130, endPoint x: 232, endPoint y: 134, distance: 4.4
click at [232, 134] on div at bounding box center [236, 135] width 19 height 10
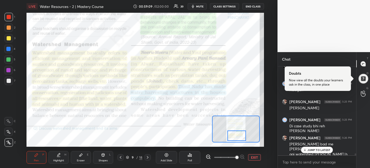
click at [324, 148] on p "JUMP TO LATEST" at bounding box center [319, 149] width 23 height 3
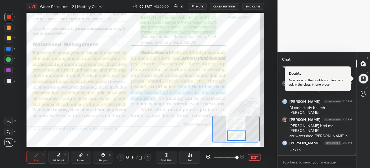
scroll to position [4433, 0]
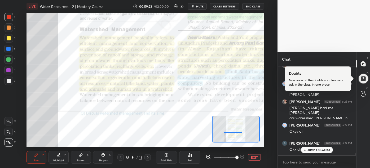
drag, startPoint x: 236, startPoint y: 133, endPoint x: 232, endPoint y: 136, distance: 4.7
click at [232, 136] on div at bounding box center [233, 137] width 19 height 10
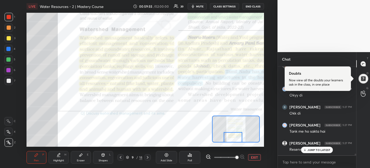
scroll to position [4488, 0]
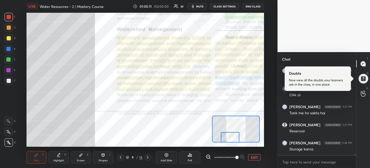
drag, startPoint x: 232, startPoint y: 136, endPoint x: 229, endPoint y: 138, distance: 3.6
click at [229, 138] on div at bounding box center [230, 137] width 19 height 10
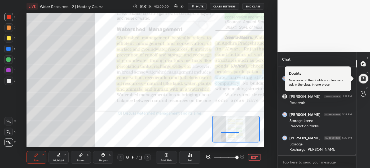
scroll to position [4539, 0]
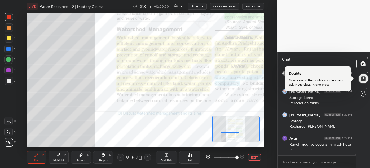
click at [127, 158] on icon at bounding box center [127, 156] width 3 height 3
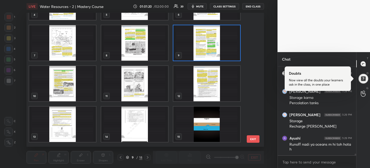
scroll to position [110, 0]
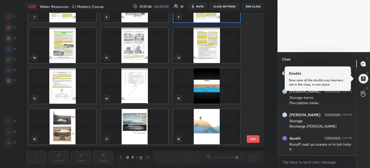
click at [70, 119] on img "grid" at bounding box center [62, 126] width 67 height 35
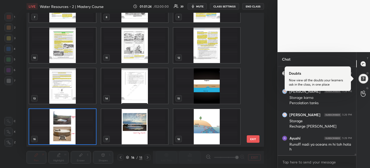
click at [70, 119] on img "grid" at bounding box center [62, 126] width 67 height 35
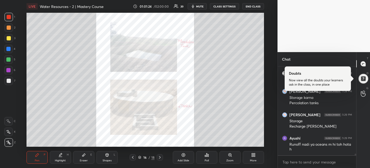
click at [70, 119] on img "grid" at bounding box center [62, 126] width 67 height 35
click at [233, 157] on div "Zoom" at bounding box center [230, 157] width 21 height 13
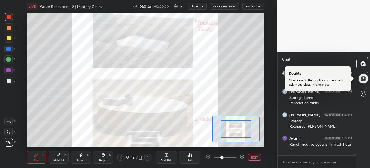
click at [233, 157] on span at bounding box center [225, 157] width 22 height 8
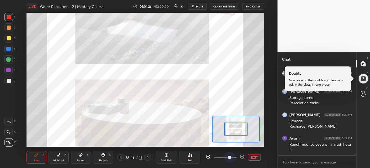
click at [231, 157] on span at bounding box center [229, 156] width 3 height 3
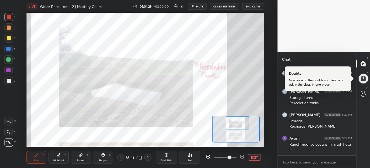
drag, startPoint x: 233, startPoint y: 129, endPoint x: 235, endPoint y: 123, distance: 6.1
click at [235, 123] on div at bounding box center [237, 122] width 23 height 13
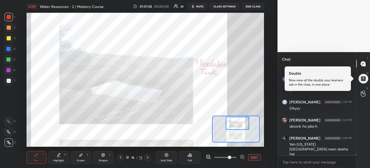
scroll to position [4616, 0]
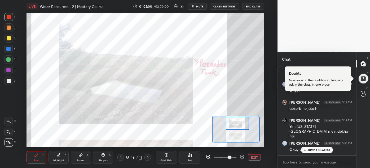
click at [128, 157] on icon at bounding box center [127, 156] width 3 height 3
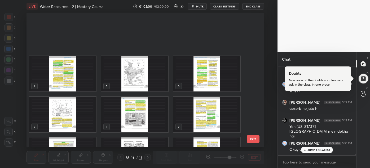
scroll to position [132, 235]
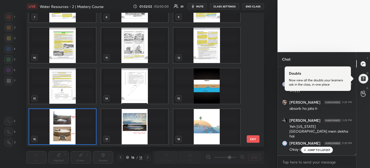
click at [137, 45] on img "grid" at bounding box center [134, 45] width 67 height 35
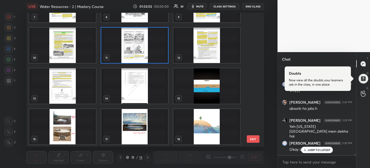
click at [137, 45] on img "grid" at bounding box center [134, 45] width 67 height 35
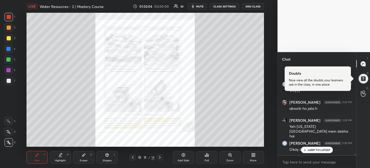
click at [230, 156] on icon at bounding box center [230, 155] width 4 height 4
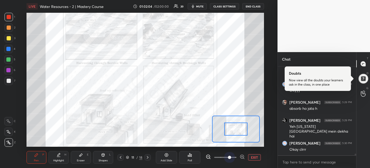
click at [230, 156] on span at bounding box center [225, 157] width 22 height 8
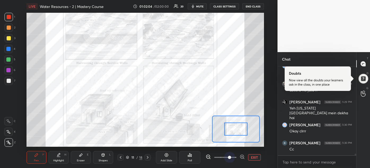
click at [230, 156] on span at bounding box center [229, 156] width 3 height 3
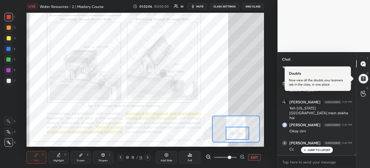
scroll to position [4652, 0]
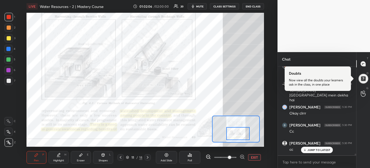
drag, startPoint x: 240, startPoint y: 127, endPoint x: 242, endPoint y: 131, distance: 5.0
click at [242, 131] on div at bounding box center [238, 133] width 23 height 13
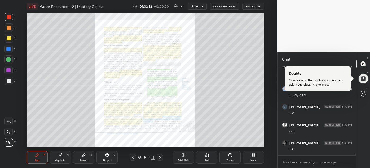
click at [233, 157] on div "Zoom" at bounding box center [230, 157] width 21 height 13
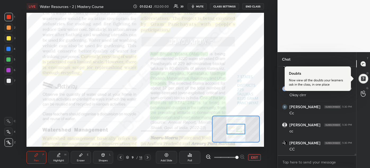
click at [233, 157] on span at bounding box center [225, 157] width 22 height 8
drag, startPoint x: 241, startPoint y: 157, endPoint x: 235, endPoint y: 128, distance: 29.4
click at [235, 128] on div "LIVE Water Resources - 2 | Mastery Course 01:02:44 / 02:00:00 20 mute CLASS SET…" at bounding box center [145, 84] width 257 height 168
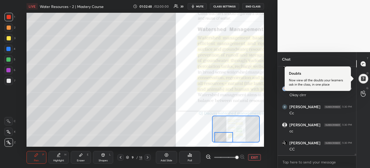
drag, startPoint x: 235, startPoint y: 128, endPoint x: 223, endPoint y: 137, distance: 14.7
click at [223, 137] on div at bounding box center [224, 137] width 19 height 10
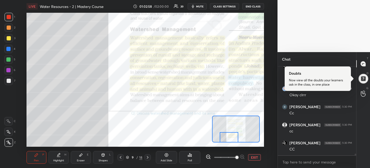
drag, startPoint x: 223, startPoint y: 137, endPoint x: 228, endPoint y: 139, distance: 5.6
click at [228, 139] on div at bounding box center [229, 137] width 19 height 10
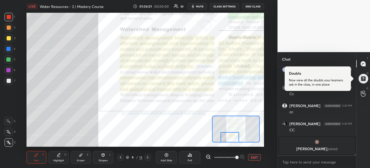
drag, startPoint x: 231, startPoint y: 138, endPoint x: 231, endPoint y: 141, distance: 3.3
click at [231, 141] on div at bounding box center [230, 137] width 19 height 10
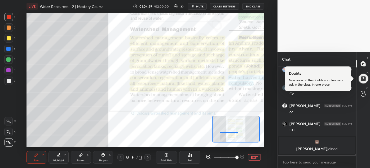
click at [230, 140] on div at bounding box center [229, 137] width 19 height 10
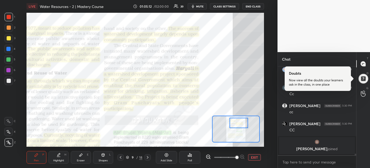
drag, startPoint x: 233, startPoint y: 138, endPoint x: 243, endPoint y: 123, distance: 17.4
click at [243, 123] on div at bounding box center [239, 123] width 19 height 10
click at [264, 46] on div "Setting up your live class Poll for secs No correct answer Start poll" at bounding box center [145, 80] width 257 height 134
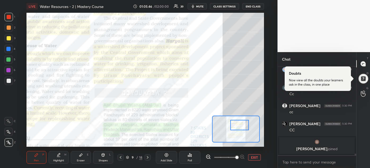
click at [240, 125] on div at bounding box center [240, 125] width 19 height 10
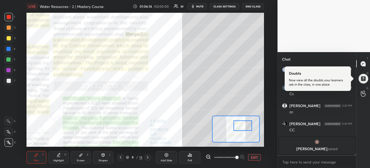
drag, startPoint x: 238, startPoint y: 126, endPoint x: 242, endPoint y: 126, distance: 3.7
click at [242, 126] on div at bounding box center [243, 125] width 19 height 10
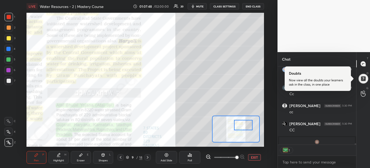
scroll to position [2, 1]
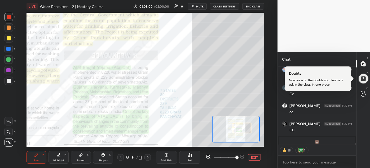
drag, startPoint x: 241, startPoint y: 126, endPoint x: 240, endPoint y: 129, distance: 3.1
click at [240, 129] on div at bounding box center [242, 128] width 19 height 10
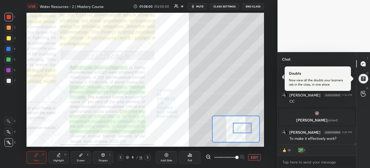
scroll to position [3628, 0]
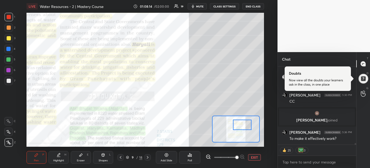
drag, startPoint x: 239, startPoint y: 128, endPoint x: 239, endPoint y: 125, distance: 3.2
click at [239, 125] on div at bounding box center [242, 124] width 19 height 10
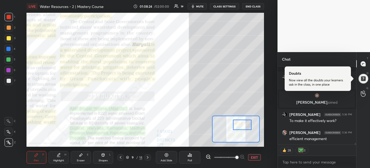
scroll to position [3678, 0]
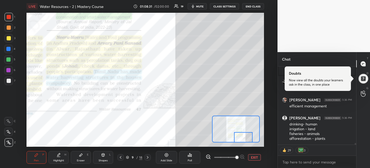
drag, startPoint x: 237, startPoint y: 124, endPoint x: 238, endPoint y: 137, distance: 13.3
click at [238, 137] on div at bounding box center [243, 137] width 19 height 10
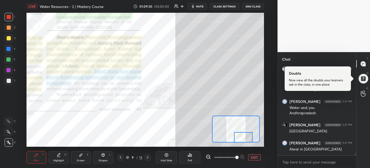
scroll to position [3745, 0]
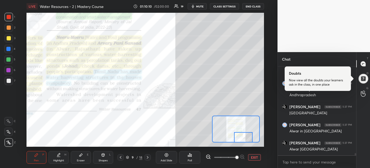
click at [127, 157] on icon at bounding box center [127, 157] width 3 height 1
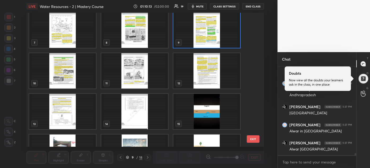
scroll to position [110, 0]
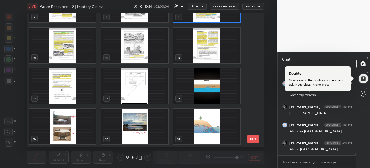
click at [137, 122] on img "grid" at bounding box center [134, 126] width 67 height 35
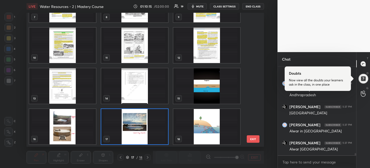
click at [137, 122] on img "grid" at bounding box center [134, 126] width 67 height 35
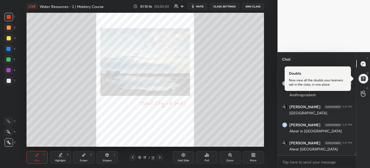
click at [237, 155] on div "Zoom" at bounding box center [230, 157] width 21 height 13
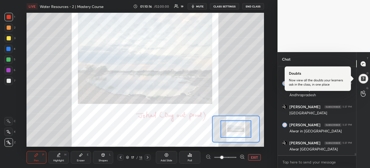
click at [237, 155] on div at bounding box center [225, 157] width 39 height 6
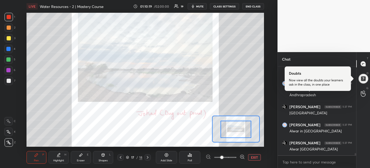
drag, startPoint x: 237, startPoint y: 130, endPoint x: 238, endPoint y: 125, distance: 5.4
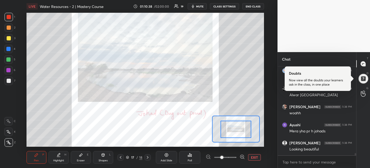
scroll to position [3817, 0]
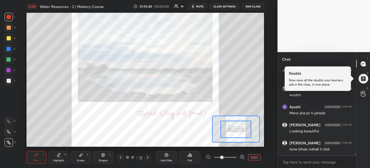
click at [127, 157] on icon at bounding box center [127, 156] width 3 height 3
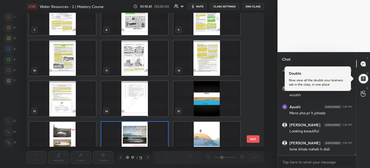
scroll to position [96, 0]
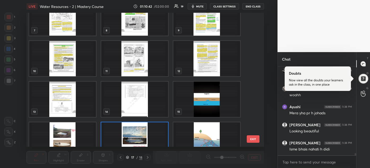
click at [141, 50] on img "grid" at bounding box center [134, 58] width 67 height 35
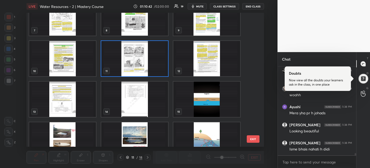
click at [141, 50] on img "grid" at bounding box center [134, 58] width 67 height 35
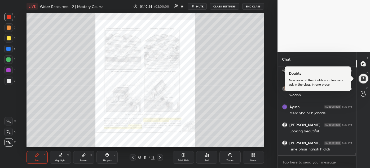
click at [231, 157] on icon at bounding box center [230, 155] width 4 height 4
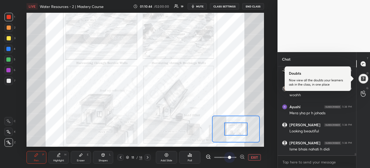
click at [231, 157] on span at bounding box center [229, 156] width 3 height 3
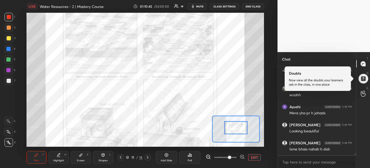
click at [237, 124] on div at bounding box center [235, 127] width 23 height 13
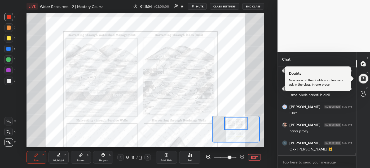
scroll to position [3889, 0]
drag, startPoint x: 236, startPoint y: 124, endPoint x: 236, endPoint y: 120, distance: 4.0
click at [236, 120] on div at bounding box center [235, 123] width 23 height 13
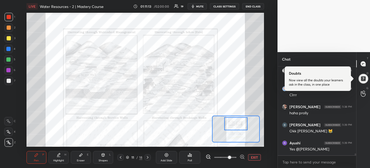
scroll to position [3908, 0]
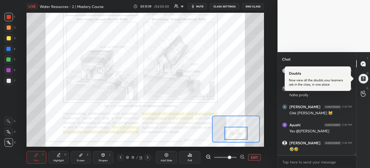
drag, startPoint x: 232, startPoint y: 123, endPoint x: 233, endPoint y: 133, distance: 9.8
click at [233, 133] on div at bounding box center [235, 133] width 23 height 13
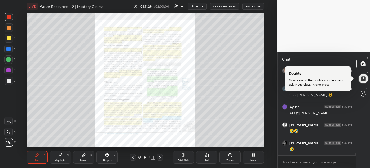
click at [233, 155] on div "Zoom" at bounding box center [230, 157] width 21 height 13
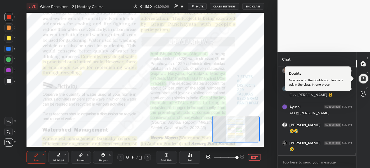
click at [233, 155] on span at bounding box center [225, 157] width 22 height 8
click at [236, 155] on span at bounding box center [237, 156] width 3 height 3
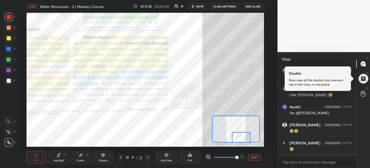
click at [239, 143] on div "Setting up your live class Poll for secs No correct answer Start poll" at bounding box center [146, 80] width 238 height 134
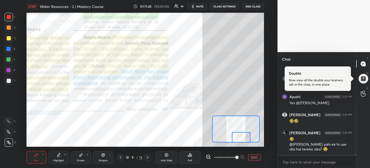
click at [200, 6] on span "mute" at bounding box center [199, 7] width 7 height 4
click at [198, 6] on span "unmute" at bounding box center [199, 7] width 11 height 4
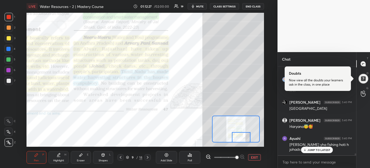
scroll to position [4076, 0]
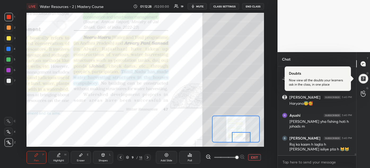
click at [318, 148] on div "Roj ka kaam h lagta h [PERSON_NAME] isiliye pta h 😹😹" at bounding box center [321, 147] width 63 height 10
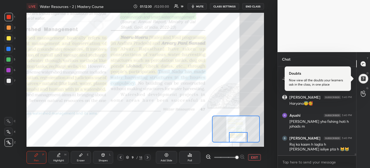
drag, startPoint x: 239, startPoint y: 137, endPoint x: 236, endPoint y: 139, distance: 3.9
click at [236, 139] on div at bounding box center [238, 137] width 19 height 10
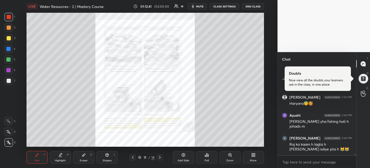
click at [237, 163] on div "Zoom" at bounding box center [230, 157] width 21 height 13
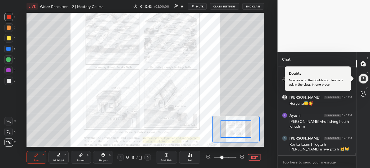
click at [243, 156] on icon at bounding box center [241, 156] width 1 height 0
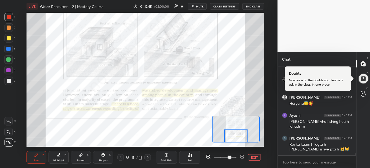
drag, startPoint x: 235, startPoint y: 128, endPoint x: 235, endPoint y: 136, distance: 8.5
click at [235, 136] on div at bounding box center [235, 135] width 23 height 13
click at [241, 156] on icon at bounding box center [241, 156] width 1 height 0
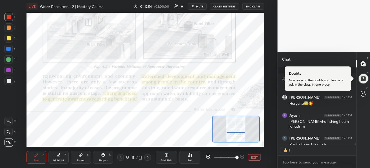
scroll to position [4105, 0]
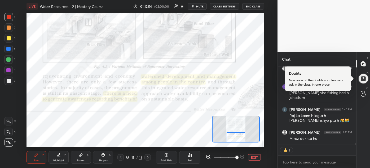
click at [240, 138] on div at bounding box center [236, 137] width 19 height 10
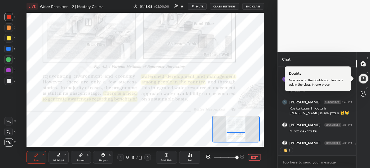
scroll to position [4141, 0]
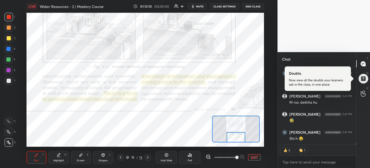
drag, startPoint x: 234, startPoint y: 137, endPoint x: 234, endPoint y: 142, distance: 4.8
click at [234, 142] on div at bounding box center [236, 137] width 19 height 10
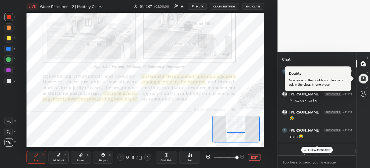
scroll to position [3973, 0]
click at [128, 157] on icon at bounding box center [127, 156] width 3 height 3
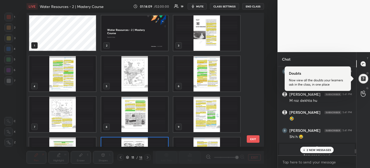
scroll to position [132, 235]
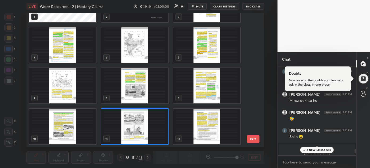
click at [214, 47] on img "grid" at bounding box center [207, 44] width 67 height 35
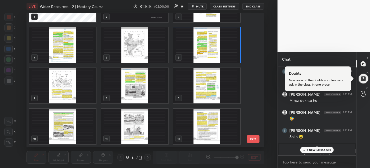
click at [214, 47] on img "grid" at bounding box center [207, 44] width 67 height 35
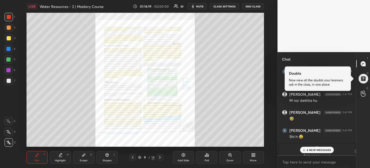
click at [232, 159] on div "Zoom" at bounding box center [230, 160] width 7 height 3
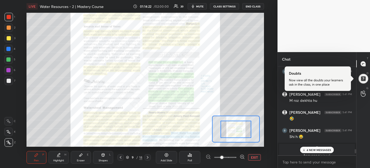
drag, startPoint x: 240, startPoint y: 125, endPoint x: 242, endPoint y: 130, distance: 5.6
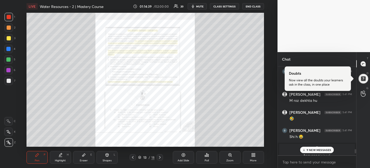
click at [228, 159] on div "Zoom" at bounding box center [230, 160] width 7 height 3
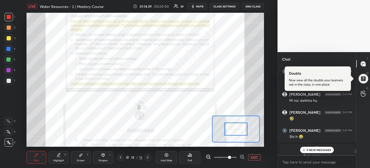
click at [228, 159] on span at bounding box center [225, 157] width 22 height 8
click at [243, 158] on icon at bounding box center [242, 156] width 5 height 5
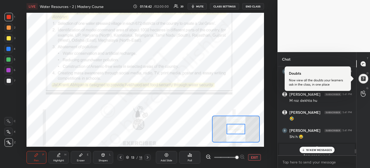
click at [307, 148] on p "10 NEW MESSAGES" at bounding box center [319, 149] width 26 height 3
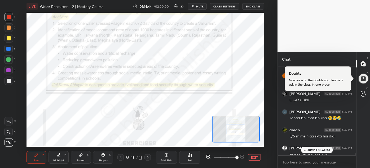
scroll to position [4429, 0]
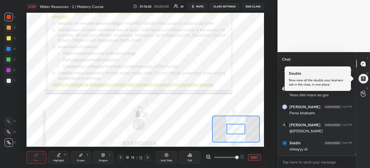
click at [317, 146] on div "ohkayyy di" at bounding box center [321, 148] width 63 height 5
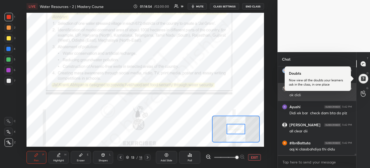
scroll to position [4537, 0]
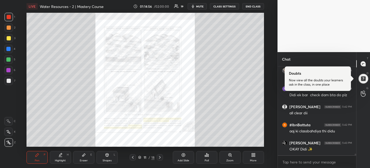
click at [234, 158] on div "Zoom" at bounding box center [230, 157] width 21 height 13
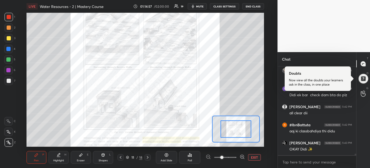
scroll to position [4555, 0]
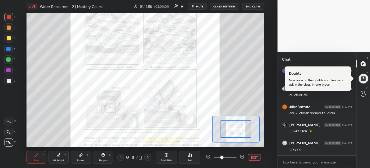
click at [242, 157] on icon at bounding box center [242, 156] width 0 height 1
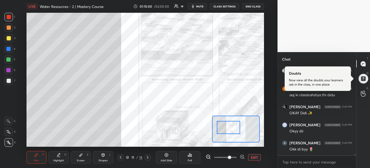
scroll to position [4591, 0]
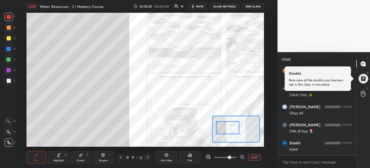
drag, startPoint x: 237, startPoint y: 127, endPoint x: 229, endPoint y: 126, distance: 8.1
click at [229, 126] on div at bounding box center [227, 127] width 23 height 13
click at [64, 156] on div "Highlight H" at bounding box center [59, 157] width 20 height 13
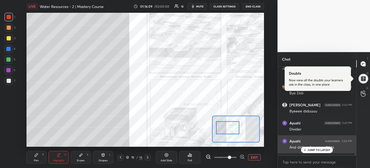
scroll to position [4737, 0]
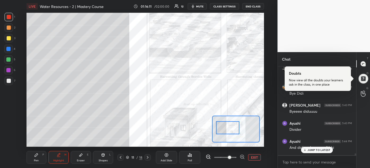
click at [312, 149] on p "JUMP TO LATEST" at bounding box center [319, 149] width 23 height 3
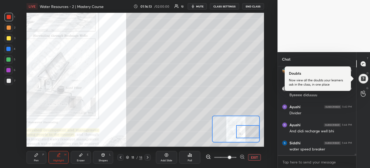
drag, startPoint x: 231, startPoint y: 128, endPoint x: 252, endPoint y: 132, distance: 21.6
click at [252, 132] on div at bounding box center [247, 131] width 23 height 13
click at [36, 155] on icon at bounding box center [36, 154] width 3 height 3
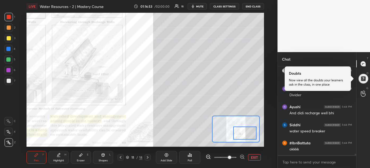
drag, startPoint x: 247, startPoint y: 131, endPoint x: 244, endPoint y: 133, distance: 2.9
click at [244, 133] on div at bounding box center [244, 132] width 23 height 13
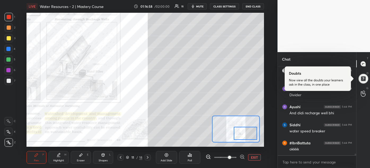
click at [59, 155] on icon at bounding box center [59, 154] width 3 height 3
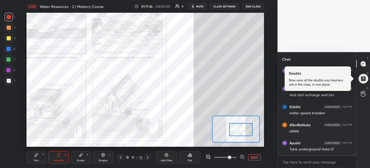
scroll to position [4812, 0]
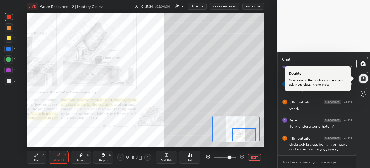
click at [242, 132] on div at bounding box center [243, 134] width 23 height 13
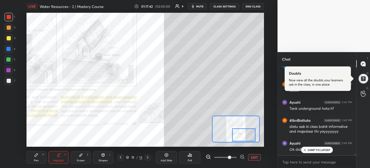
click at [308, 149] on p "JUMP TO LATEST" at bounding box center [319, 149] width 23 height 3
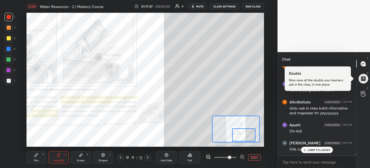
scroll to position [4866, 0]
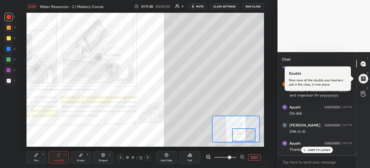
click at [308, 149] on p "JUMP TO LATEST" at bounding box center [319, 149] width 23 height 3
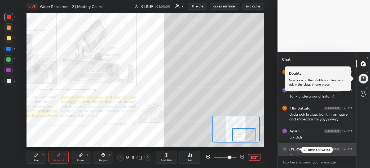
scroll to position [4842, 0]
click at [311, 147] on div "1 NEW MESSAGE" at bounding box center [317, 149] width 32 height 6
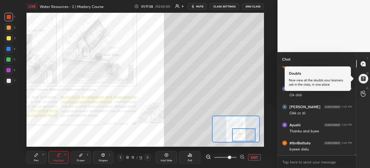
scroll to position [4902, 0]
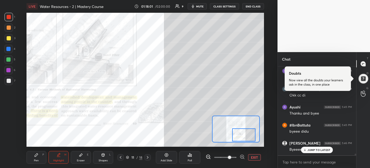
click at [311, 150] on p "JUMP TO LATEST" at bounding box center [319, 149] width 23 height 3
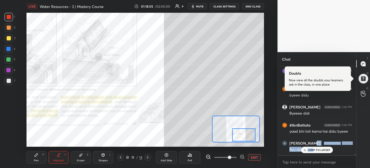
drag, startPoint x: 316, startPoint y: 145, endPoint x: 314, endPoint y: 148, distance: 3.7
click at [314, 148] on div "[PERSON_NAME] 5:43 PM Bye Didi [PERSON_NAME] 5:43 PM Byeeee diduuuu [PERSON_NAM…" at bounding box center [317, 110] width 79 height 89
click at [314, 148] on p "JUMP TO LATEST" at bounding box center [319, 149] width 23 height 3
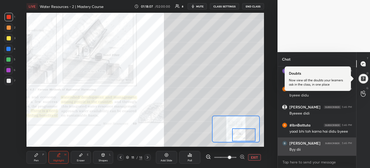
scroll to position [4939, 0]
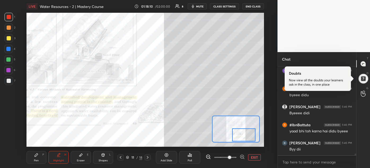
click at [253, 8] on button "END CLASS" at bounding box center [253, 6] width 22 height 6
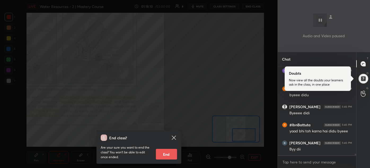
scroll to position [4957, 0]
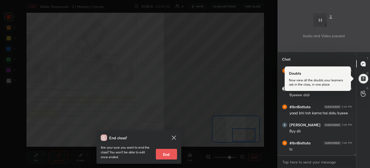
click at [169, 152] on button "End" at bounding box center [166, 154] width 21 height 11
type textarea "x"
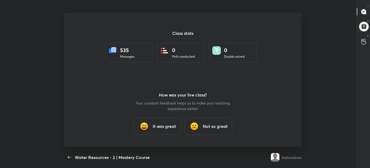
scroll to position [0, 0]
